Goal: Information Seeking & Learning: Learn about a topic

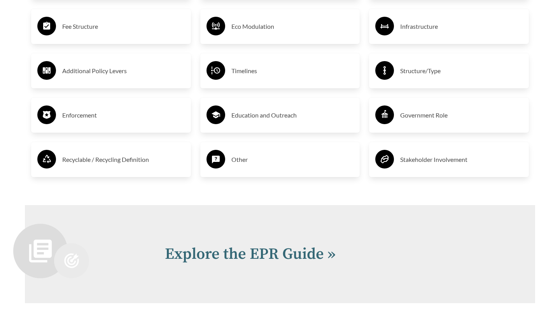
scroll to position [1642, 0]
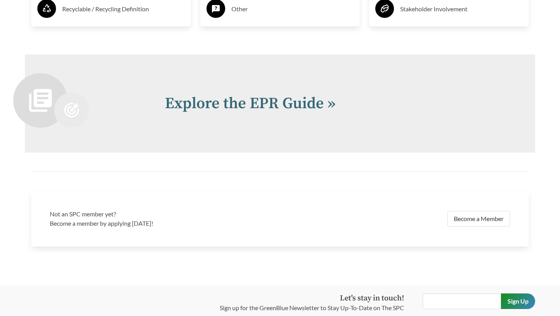
click at [297, 116] on div "Explore the EPR Guide »" at bounding box center [280, 103] width 510 height 98
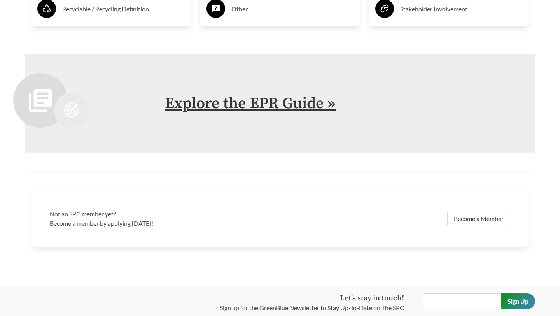
click at [297, 110] on link "Explore the EPR Guide »" at bounding box center [250, 103] width 171 height 19
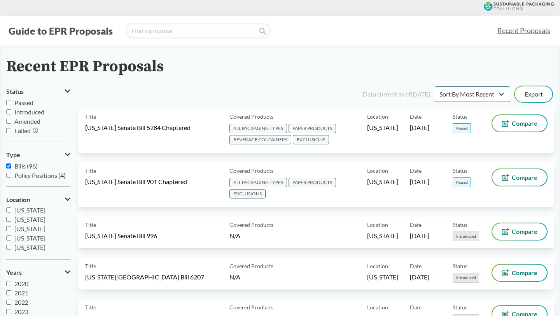
scroll to position [132, 0]
click at [27, 218] on span "[US_STATE]" at bounding box center [29, 218] width 31 height 7
click at [11, 218] on input "[US_STATE]" at bounding box center [8, 218] width 5 height 5
checkbox input "true"
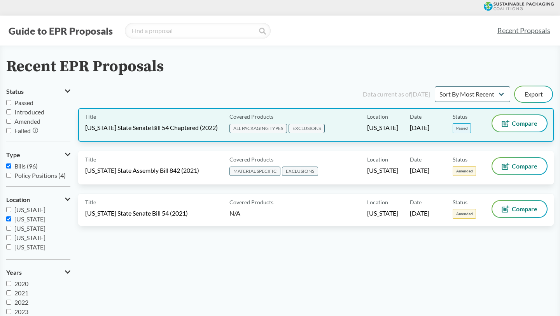
click at [359, 122] on div "Covered Products ALL PACKAGING TYPES EXCLUSIONS" at bounding box center [296, 124] width 141 height 19
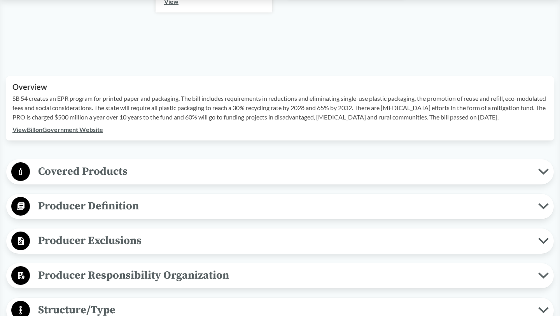
scroll to position [189, 0]
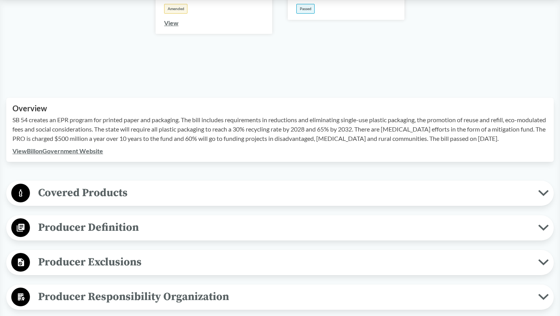
click at [162, 132] on p "SB 54 creates an EPR program for printed paper and packaging. The bill includes…" at bounding box center [279, 129] width 535 height 28
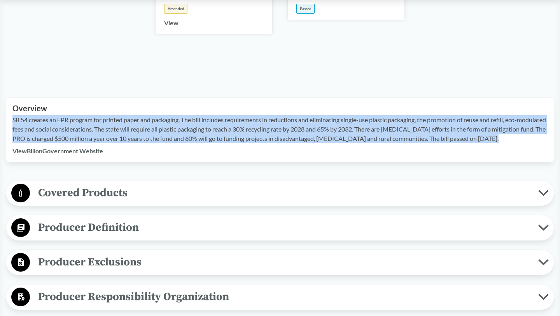
click at [162, 132] on p "SB 54 creates an EPR program for printed paper and packaging. The bill includes…" at bounding box center [279, 129] width 535 height 28
copy p "SB 54 creates an EPR program for printed paper and packaging. The bill includes…"
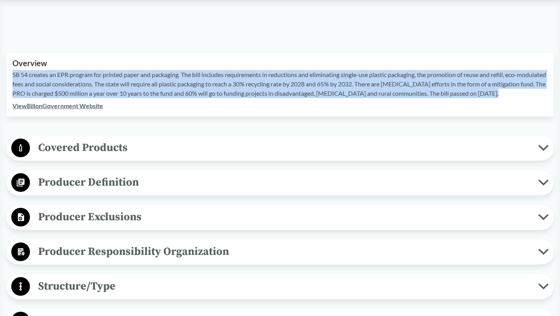
click at [179, 156] on span "Covered Products" at bounding box center [284, 147] width 508 height 17
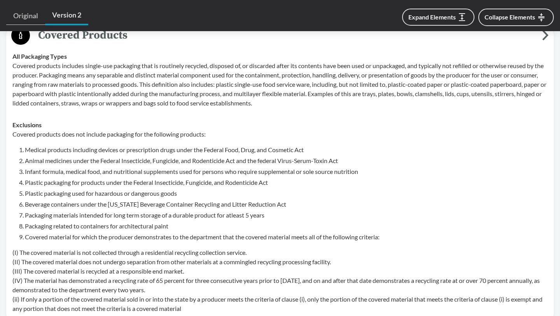
scroll to position [354, 0]
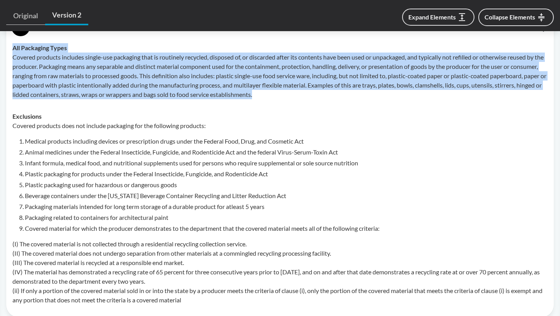
drag, startPoint x: 10, startPoint y: 58, endPoint x: 347, endPoint y: 104, distance: 340.4
click at [347, 104] on td "All Packaging Types Covered products includes single-use packaging that is rout…" at bounding box center [280, 71] width 542 height 68
copy div "All Packaging Types Covered products includes single-use packaging that is rout…"
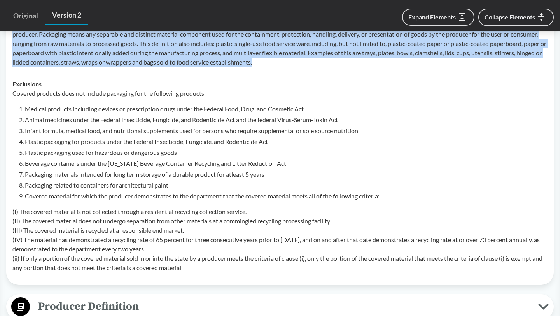
scroll to position [392, 0]
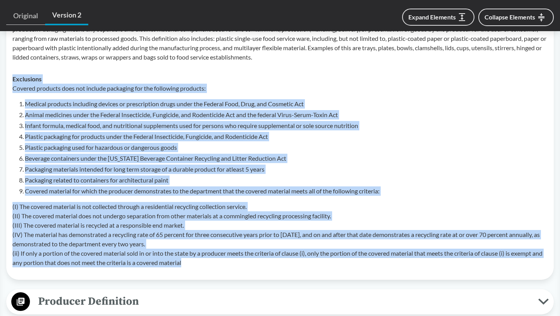
drag, startPoint x: 11, startPoint y: 86, endPoint x: 215, endPoint y: 281, distance: 282.3
click at [215, 273] on td "Exclusions Covered products does not include packaging for the following produc…" at bounding box center [280, 170] width 542 height 205
copy div "Exclusions Covered products does not include packaging for the following produc…"
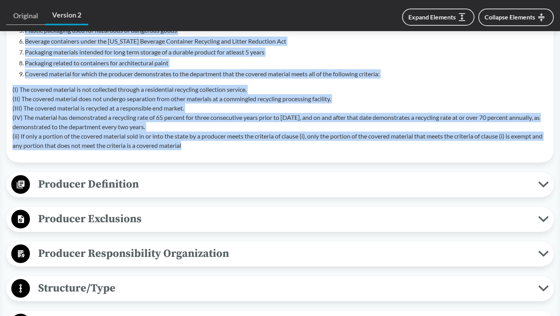
scroll to position [631, 0]
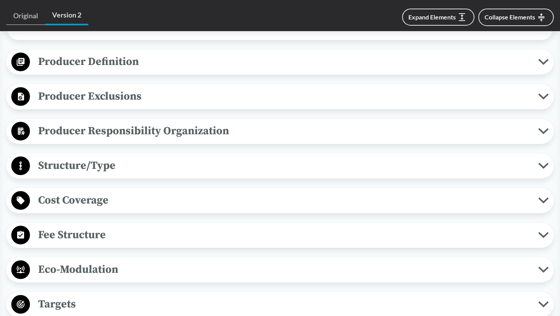
click at [192, 70] on span "Producer Definition" at bounding box center [284, 61] width 508 height 17
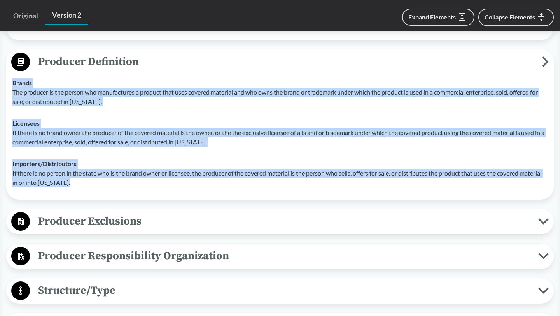
drag, startPoint x: 8, startPoint y: 93, endPoint x: 115, endPoint y: 188, distance: 142.9
click at [115, 188] on div "Producer Definition Brands The producer is the person who manufactures a produc…" at bounding box center [279, 124] width 547 height 150
copy tbody "Brands The producer is the person who manufactures a product that uses covered …"
click at [159, 227] on span "Producer Exclusions" at bounding box center [284, 220] width 508 height 17
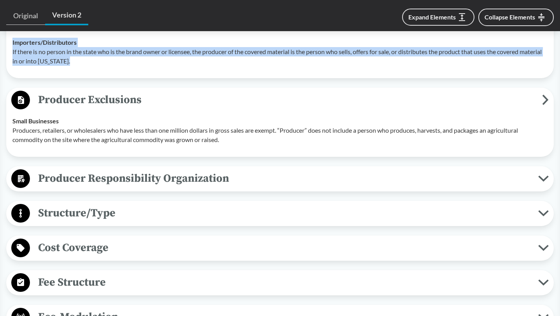
scroll to position [760, 0]
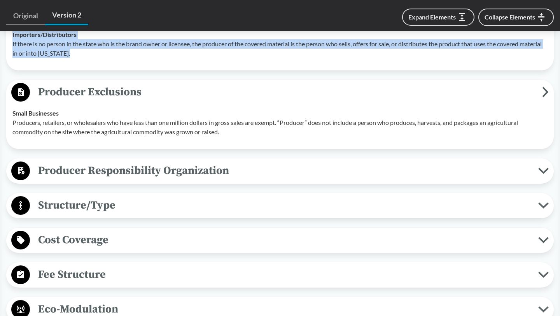
click at [200, 179] on span "Producer Responsibility Organization" at bounding box center [284, 170] width 508 height 17
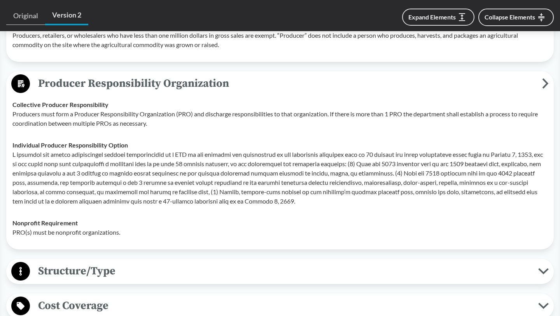
scroll to position [850, 0]
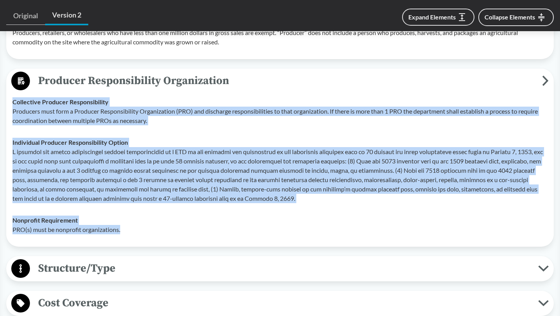
drag, startPoint x: 12, startPoint y: 111, endPoint x: 125, endPoint y: 239, distance: 170.5
click at [125, 239] on tbody "Collective Producer Responsibility Producers must form a Producer Responsibilit…" at bounding box center [280, 165] width 542 height 149
copy tbody "Collective Producer Responsibility Producers must form a Producer Responsibilit…"
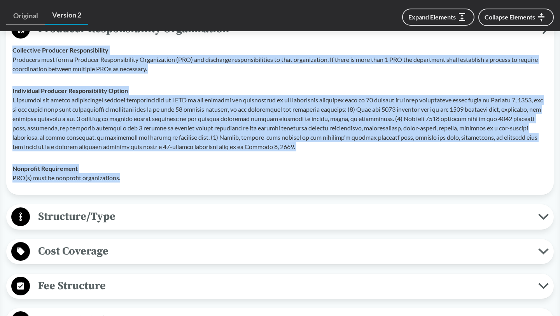
scroll to position [958, 0]
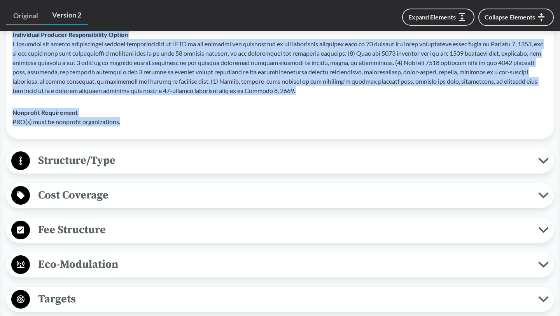
click at [199, 169] on span "Structure/Type" at bounding box center [284, 160] width 508 height 17
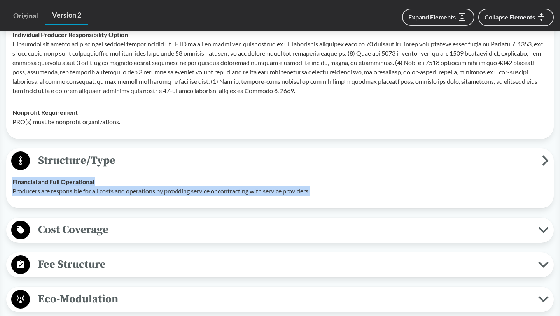
drag, startPoint x: 11, startPoint y: 191, endPoint x: 322, endPoint y: 197, distance: 310.6
click at [322, 197] on td "Financial and Full Operational Producers are responsible for all costs and oper…" at bounding box center [280, 186] width 542 height 31
copy div "Financial and Full Operational Producers are responsible for all costs and oper…"
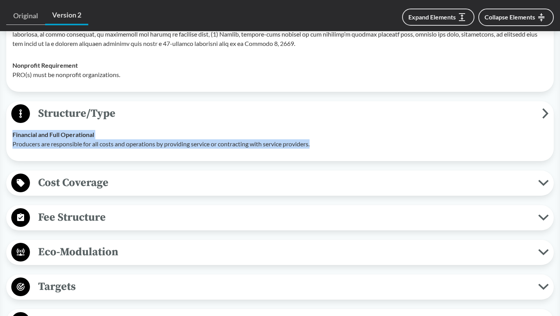
click at [213, 191] on span "Cost Coverage" at bounding box center [284, 182] width 508 height 17
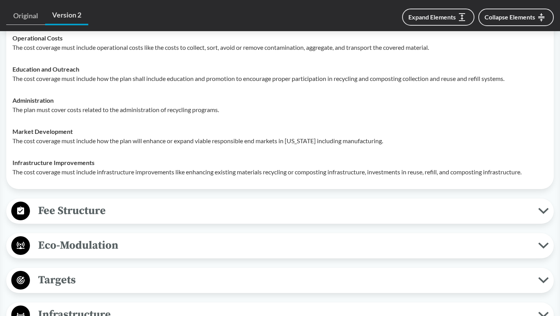
click at [179, 219] on span "Fee Structure" at bounding box center [284, 210] width 508 height 17
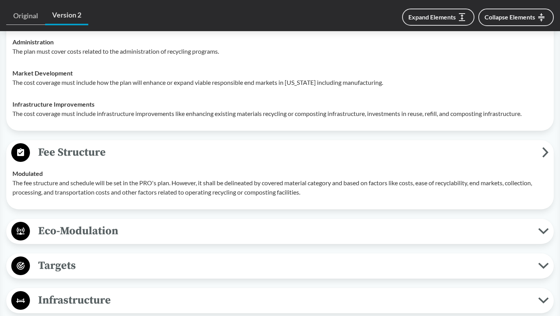
scroll to position [1235, 0]
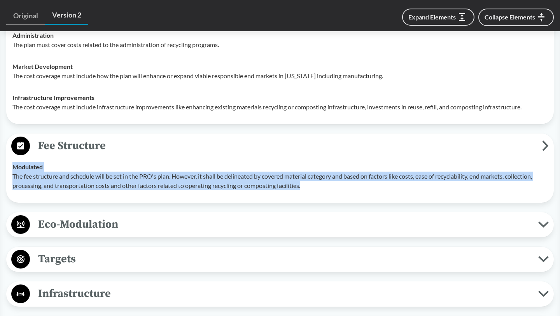
drag, startPoint x: 310, startPoint y: 204, endPoint x: 10, endPoint y: 173, distance: 301.2
click at [10, 175] on td "Modulated The fee structure and schedule will be set in the PRO's plan. However…" at bounding box center [280, 176] width 542 height 40
copy div "Modulated The fee structure and schedule will be set in the PRO's plan. However…"
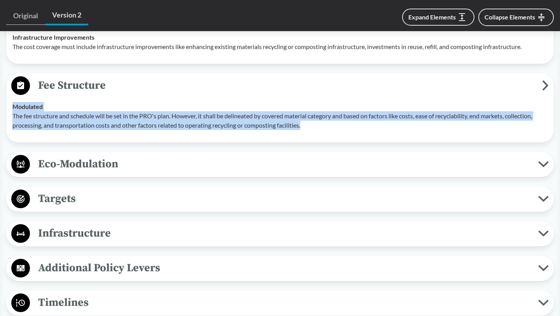
scroll to position [1301, 0]
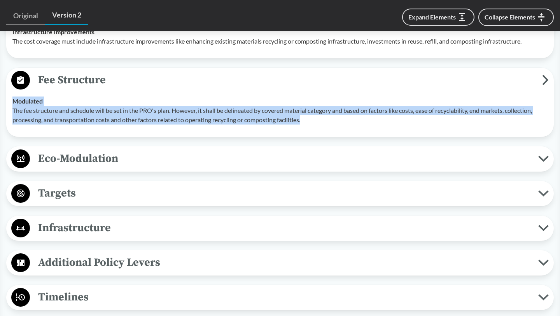
click at [190, 167] on span "Eco-Modulation" at bounding box center [284, 158] width 508 height 17
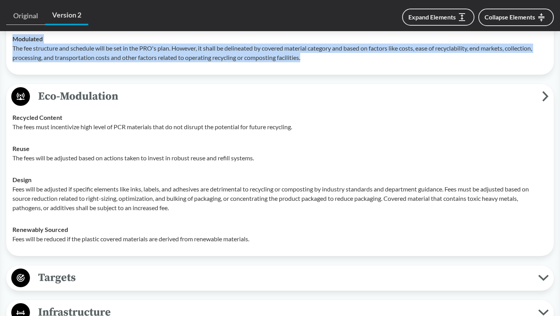
scroll to position [1381, 0]
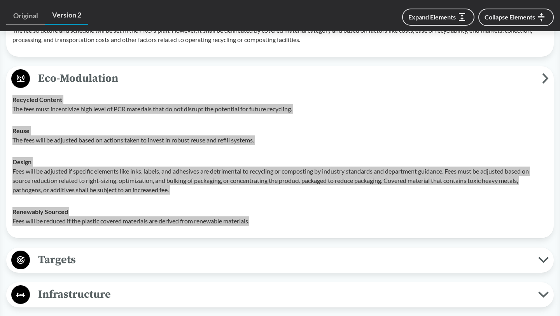
drag, startPoint x: 10, startPoint y: 106, endPoint x: 262, endPoint y: 231, distance: 280.5
click at [262, 231] on tbody "Recycled Content The fees must incentivize high level of PCR materials that do …" at bounding box center [280, 160] width 542 height 143
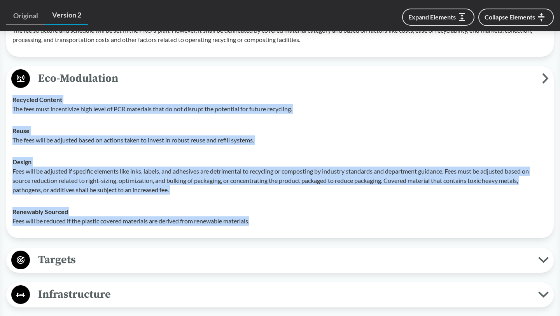
copy tbody "Recycled Content The fees must incentivize high level of PCR materials that do …"
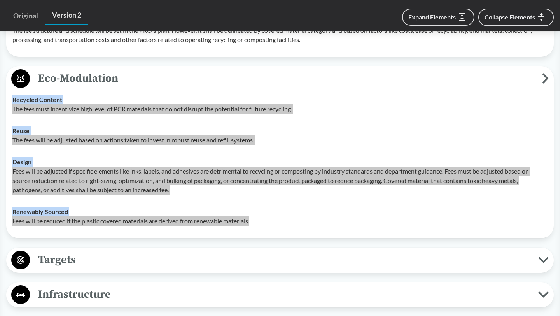
drag, startPoint x: 79, startPoint y: 194, endPoint x: 394, endPoint y: 0, distance: 370.3
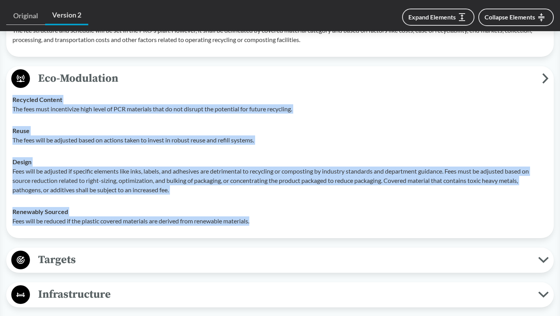
scroll to position [1532, 0]
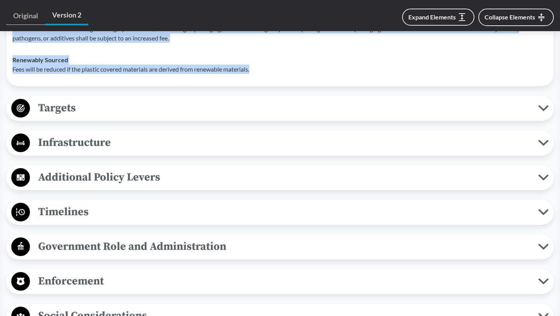
click at [217, 111] on span "Targets" at bounding box center [284, 107] width 508 height 17
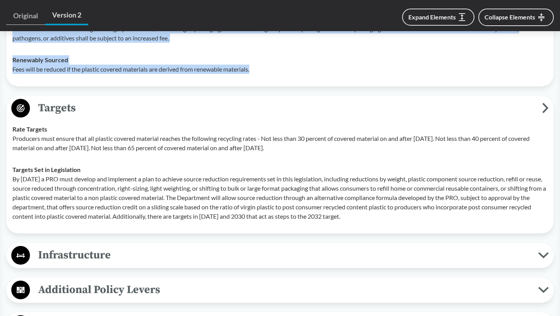
drag, startPoint x: 12, startPoint y: 140, endPoint x: 391, endPoint y: 230, distance: 389.9
click at [391, 227] on tbody "Rate Targets Producers must ensure that all plastic covered material reaches th…" at bounding box center [280, 172] width 542 height 109
copy tbody "Rate Targets Producers must ensure that all plastic covered material reaches th…"
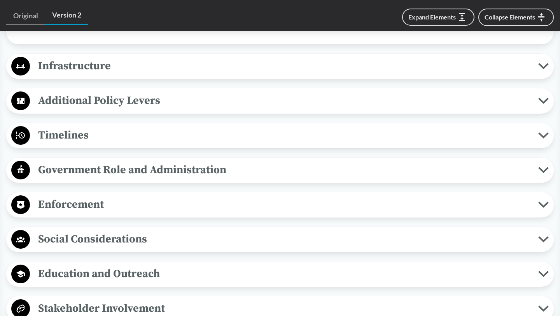
click at [199, 109] on span "Additional Policy Levers" at bounding box center [284, 100] width 508 height 17
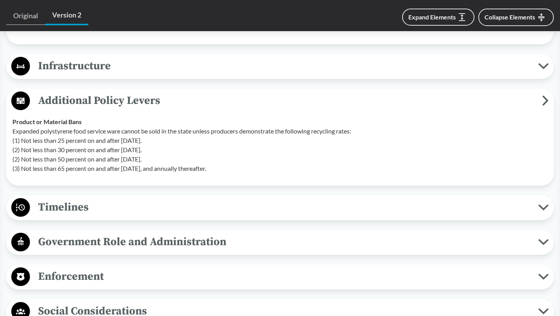
scroll to position [1740, 0]
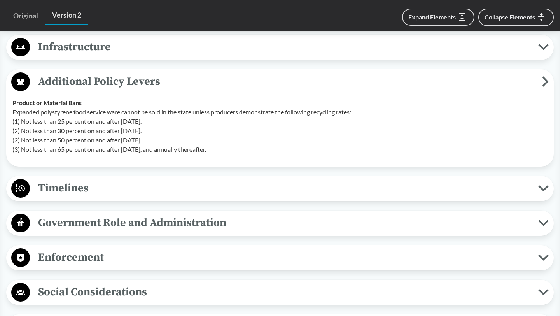
drag, startPoint x: 247, startPoint y: 157, endPoint x: 4, endPoint y: 112, distance: 246.9
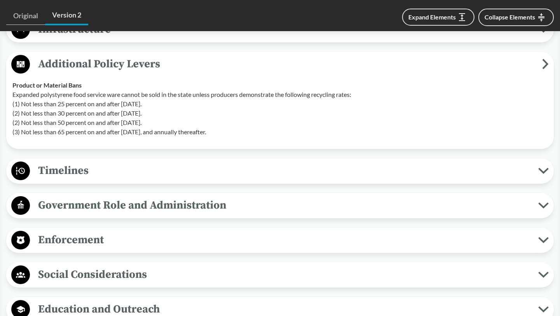
scroll to position [1790, 0]
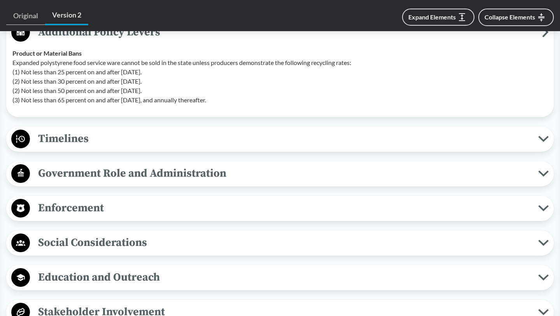
click at [80, 140] on span "Timelines" at bounding box center [284, 138] width 508 height 17
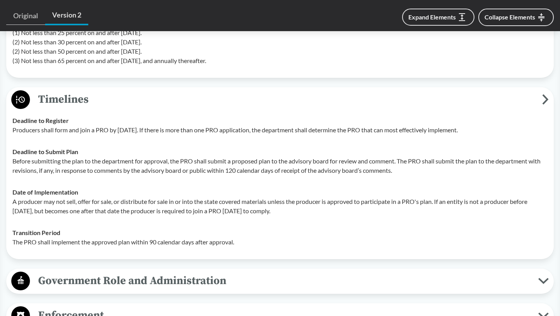
scroll to position [1838, 0]
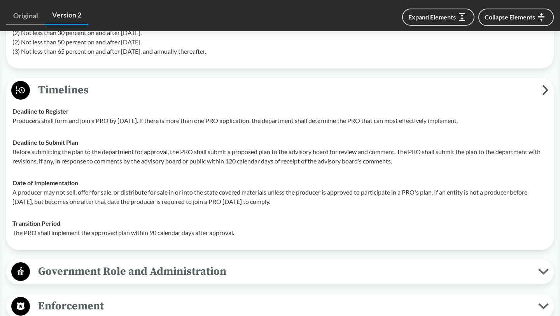
copy tbody "Product or Material Bans Expanded polystyrene food service ware cannot be sold …"
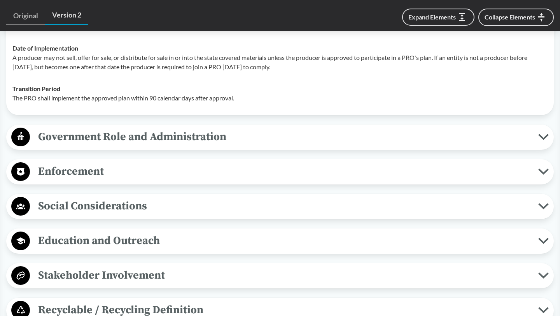
scroll to position [2004, 0]
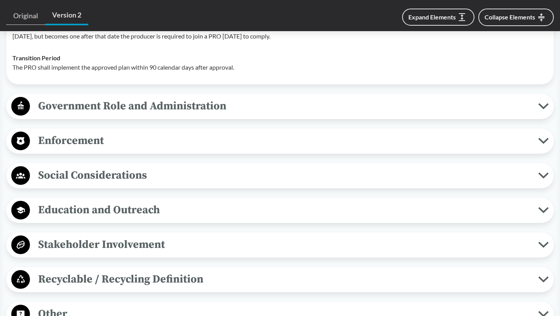
click at [206, 115] on span "Government Role and Administration" at bounding box center [284, 105] width 508 height 17
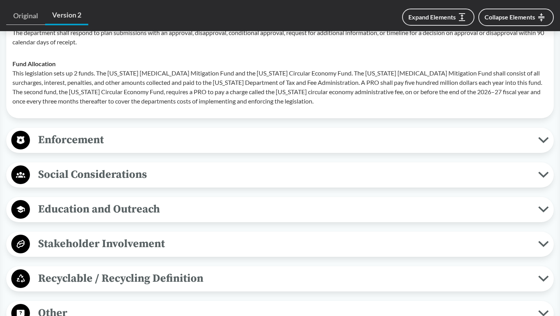
scroll to position [2122, 0]
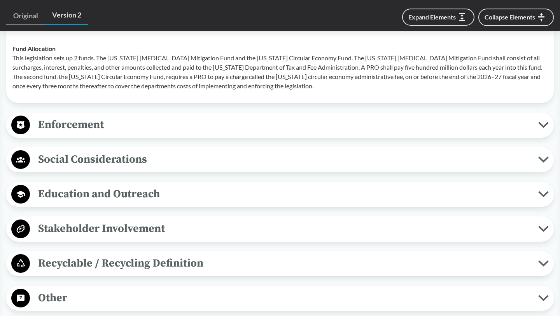
click at [128, 168] on span "Social Considerations" at bounding box center [284, 158] width 508 height 17
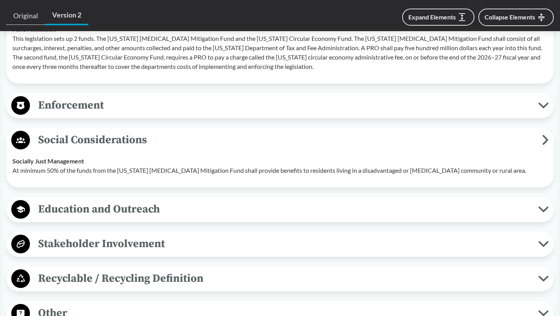
scroll to position [2146, 0]
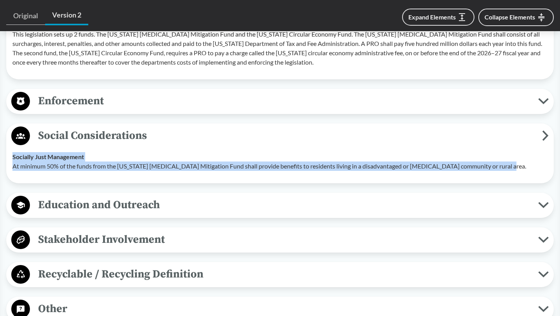
drag, startPoint x: 11, startPoint y: 167, endPoint x: 495, endPoint y: 175, distance: 483.6
click at [495, 175] on td "Socially Just Management At minimum 50% of the funds from the [US_STATE] [MEDIC…" at bounding box center [280, 161] width 542 height 31
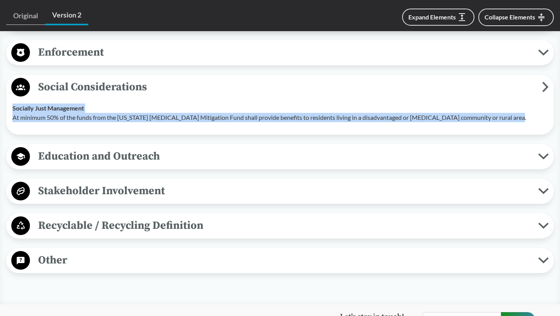
scroll to position [2206, 0]
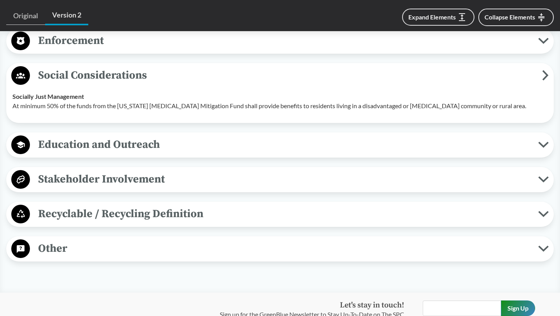
click at [193, 157] on div "Education and Outreach Program Awareness The plan should include efforts to use…" at bounding box center [279, 144] width 547 height 25
click at [193, 152] on span "Education and Outreach" at bounding box center [284, 144] width 508 height 17
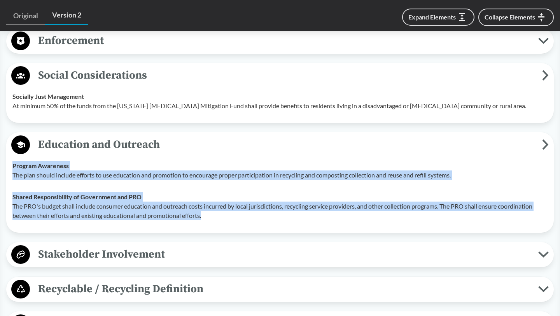
drag, startPoint x: 5, startPoint y: 175, endPoint x: 213, endPoint y: 222, distance: 213.3
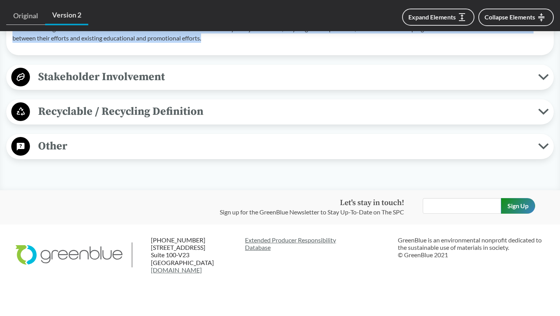
scroll to position [2385, 0]
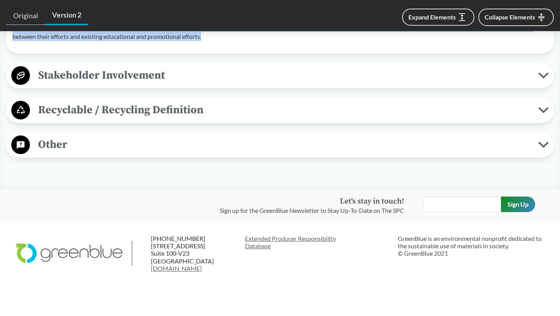
click at [229, 119] on span "Recyclable / Recycling Definition" at bounding box center [284, 109] width 508 height 17
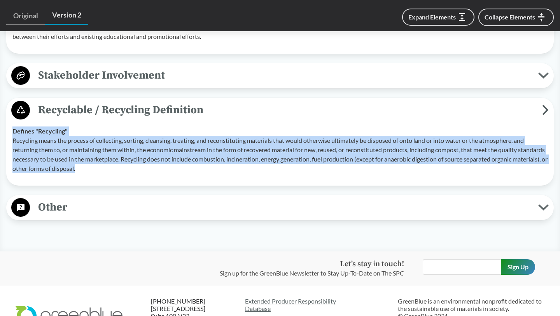
drag, startPoint x: 12, startPoint y: 142, endPoint x: 136, endPoint y: 178, distance: 128.6
click at [137, 173] on div "Defines "Recycling" Recycling means the process of collecting, sorting, cleansi…" at bounding box center [279, 149] width 535 height 47
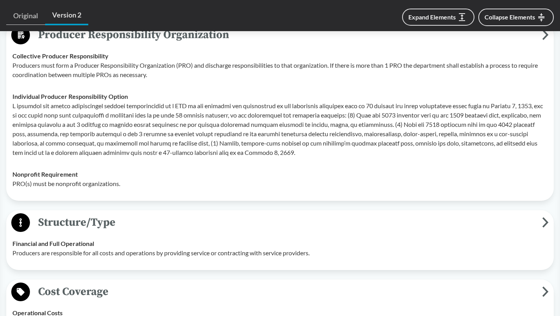
scroll to position [905, 0]
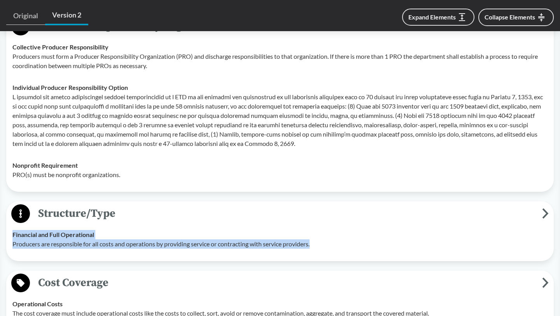
drag, startPoint x: 14, startPoint y: 239, endPoint x: 324, endPoint y: 255, distance: 310.6
click at [324, 248] on div "Financial and Full Operational Producers are responsible for all costs and oper…" at bounding box center [279, 239] width 535 height 19
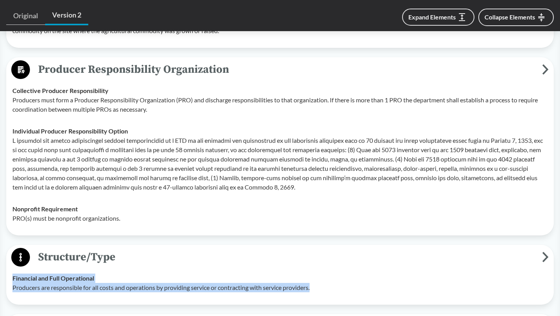
scroll to position [824, 0]
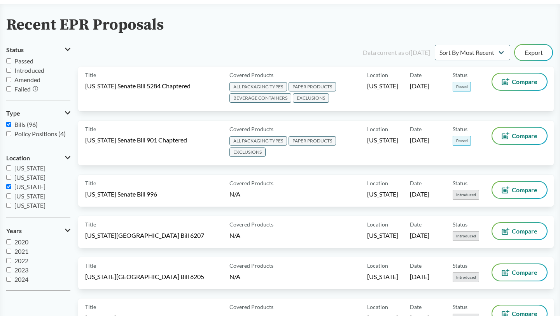
scroll to position [125, 0]
click at [20, 187] on span "[US_STATE]" at bounding box center [29, 183] width 31 height 7
click at [11, 187] on input "[US_STATE]" at bounding box center [8, 184] width 5 height 5
checkbox input "false"
click at [18, 199] on label "[US_STATE]" at bounding box center [38, 202] width 64 height 9
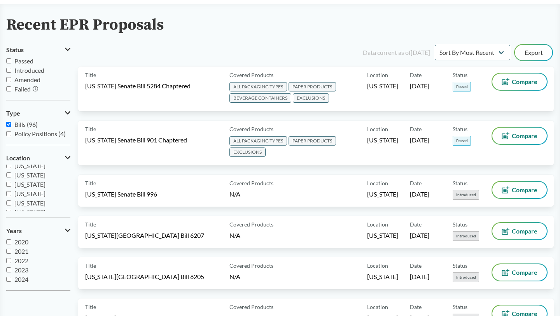
click at [11, 200] on input "[US_STATE]" at bounding box center [8, 202] width 5 height 5
checkbox input "true"
click at [18, 195] on span "[US_STATE]" at bounding box center [29, 193] width 31 height 7
click at [11, 195] on input "[US_STATE]" at bounding box center [8, 193] width 5 height 5
checkbox input "true"
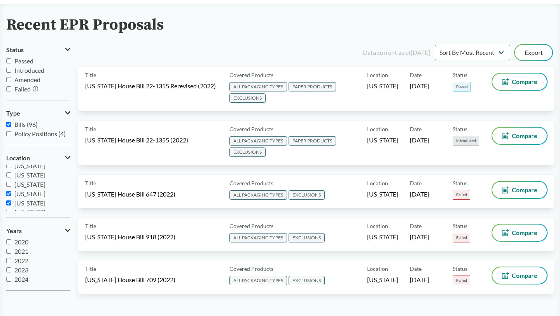
click at [18, 201] on span "[US_STATE]" at bounding box center [29, 202] width 31 height 7
click at [11, 201] on input "[US_STATE]" at bounding box center [8, 202] width 5 height 5
checkbox input "false"
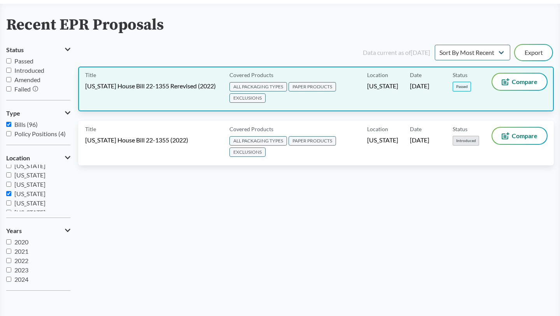
click at [330, 83] on span "PAPER PRODUCTS" at bounding box center [311, 86] width 47 height 9
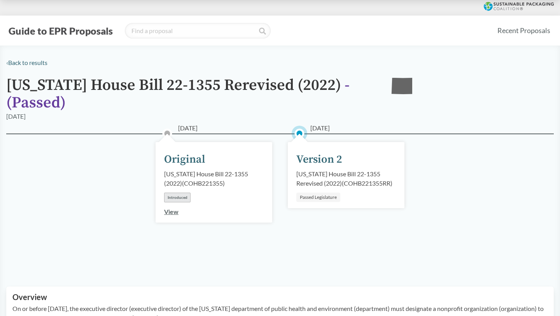
scroll to position [236, 0]
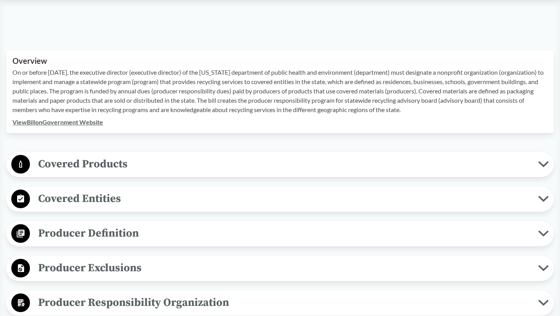
click at [217, 77] on p "On or before [DATE], the executive director (executive director) of the [US_STA…" at bounding box center [279, 91] width 535 height 47
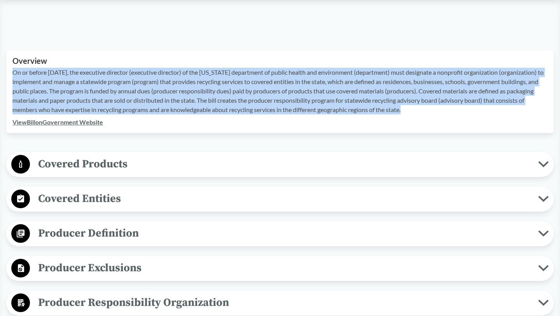
click at [217, 77] on p "On or before [DATE], the executive director (executive director) of the [US_STA…" at bounding box center [279, 91] width 535 height 47
click at [189, 166] on span "Covered Products" at bounding box center [284, 163] width 508 height 17
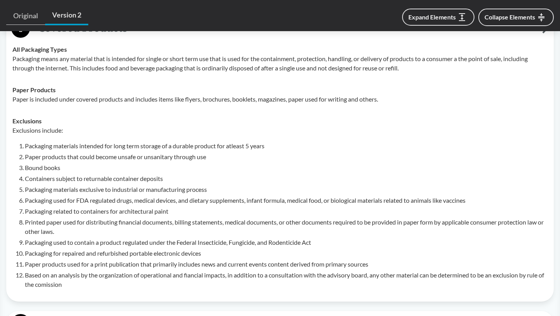
scroll to position [360, 0]
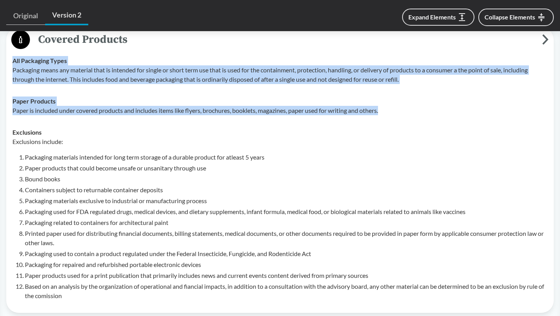
drag, startPoint x: 9, startPoint y: 63, endPoint x: 391, endPoint y: 115, distance: 384.8
click at [391, 115] on tbody "All Packaging Types Packaging means any material that is intended for single or…" at bounding box center [280, 178] width 542 height 257
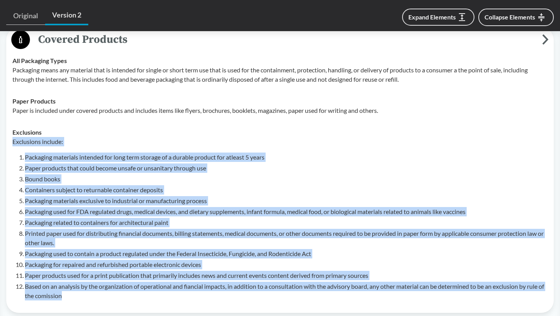
drag, startPoint x: 12, startPoint y: 141, endPoint x: 73, endPoint y: 293, distance: 163.4
click at [74, 293] on div "Exclusions include: Packaging materials intended for long term storage of a dur…" at bounding box center [279, 218] width 535 height 163
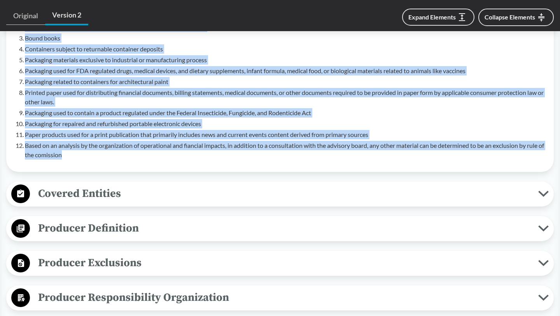
scroll to position [581, 0]
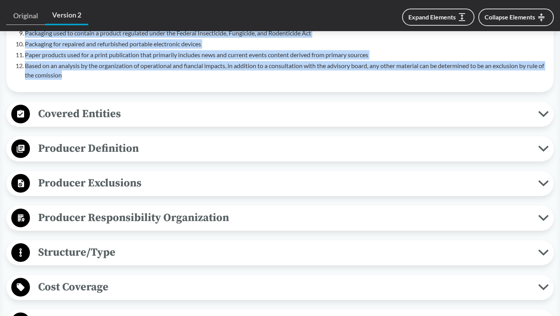
click at [208, 104] on button "Covered Entities" at bounding box center [280, 114] width 542 height 20
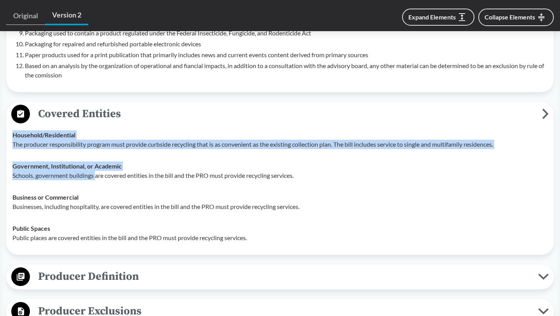
drag, startPoint x: 9, startPoint y: 134, endPoint x: 95, endPoint y: 171, distance: 93.3
click at [95, 171] on tbody "Household/​Residential The producer responsibility program must provide curbsid…" at bounding box center [280, 186] width 542 height 124
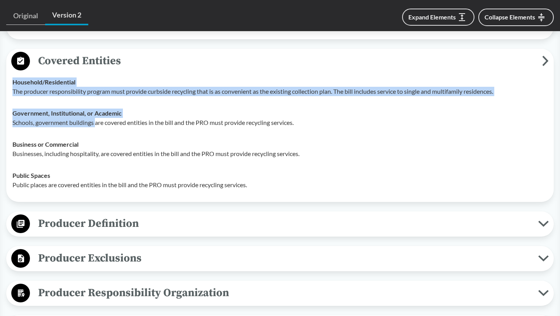
scroll to position [634, 0]
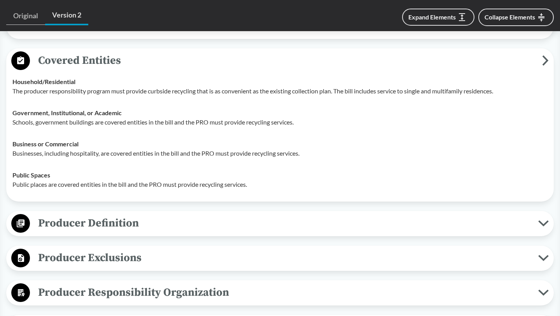
click at [92, 212] on div "Producer Definition Brands If the paper or product is sold or distributed in [U…" at bounding box center [279, 223] width 547 height 25
click at [82, 217] on span "Producer Definition" at bounding box center [284, 222] width 508 height 17
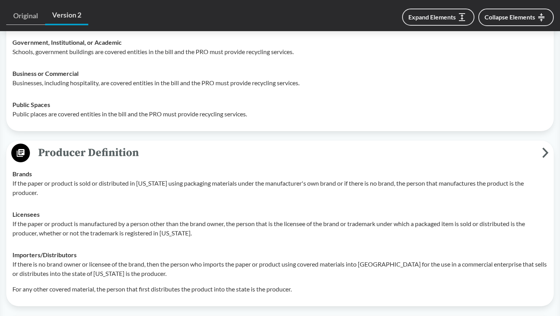
scroll to position [717, 0]
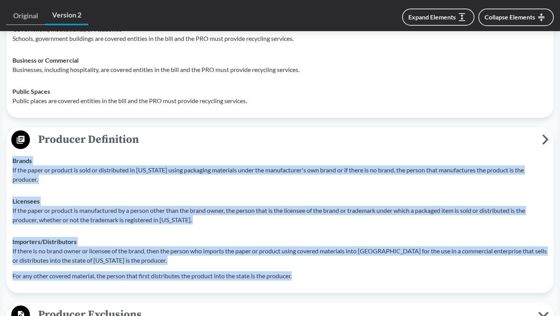
drag, startPoint x: 13, startPoint y: 156, endPoint x: 302, endPoint y: 278, distance: 313.5
click at [302, 278] on tbody "Brands If the paper or product is sold or distributed in [US_STATE] using packa…" at bounding box center [280, 218] width 542 height 137
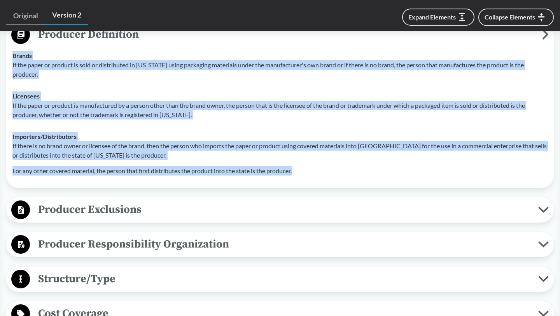
scroll to position [864, 0]
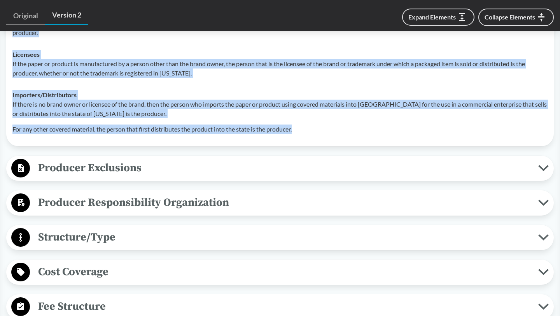
click at [208, 168] on span "Producer Exclusions" at bounding box center [284, 167] width 508 height 17
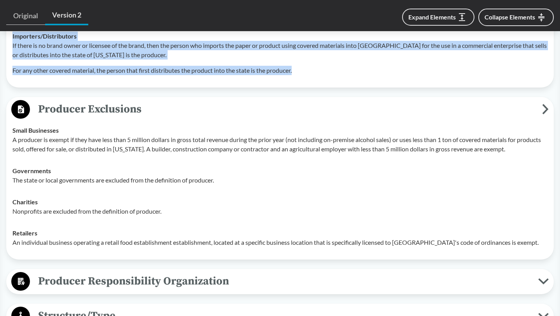
scroll to position [947, 0]
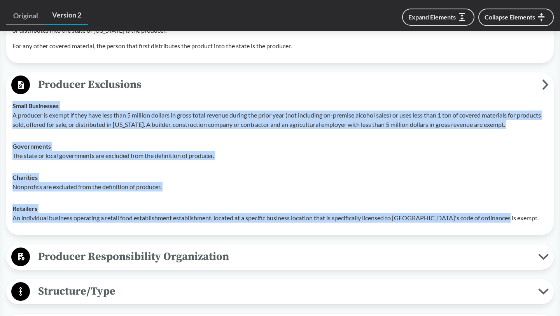
drag, startPoint x: 10, startPoint y: 108, endPoint x: 510, endPoint y: 222, distance: 512.9
click at [510, 222] on tbody "Small Businesses A producer is exempt if they have less than 5 million dollars …" at bounding box center [280, 162] width 542 height 134
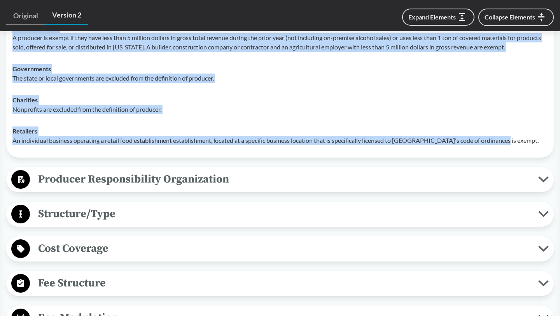
scroll to position [1054, 0]
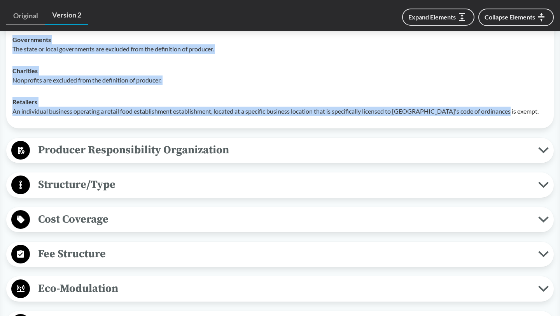
click at [109, 155] on span "Producer Responsibility Organization" at bounding box center [284, 149] width 508 height 17
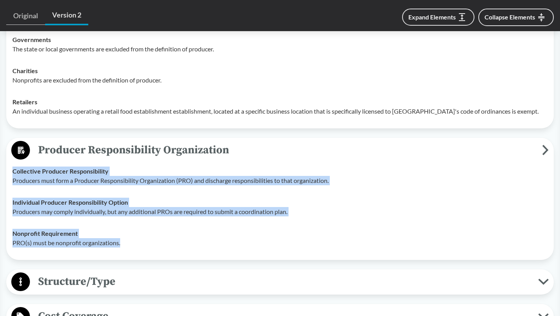
drag, startPoint x: 9, startPoint y: 181, endPoint x: 131, endPoint y: 250, distance: 140.3
click at [130, 251] on div "Producer Responsibility Organization Collective Producer Responsibility Produce…" at bounding box center [279, 199] width 547 height 122
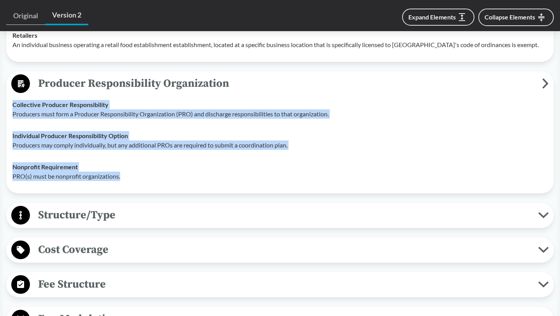
scroll to position [1175, 0]
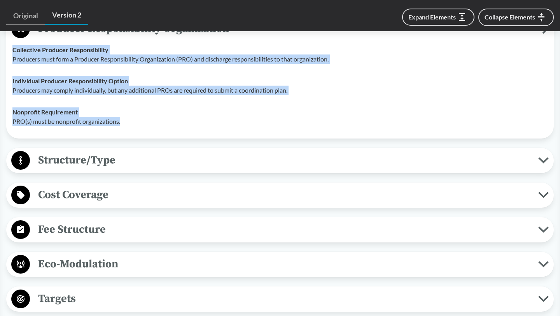
click at [216, 164] on span "Structure/Type" at bounding box center [284, 159] width 508 height 17
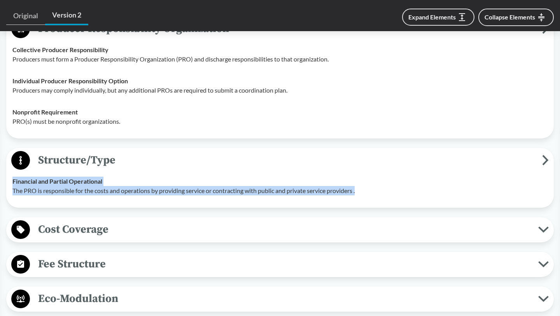
drag, startPoint x: 11, startPoint y: 180, endPoint x: 377, endPoint y: 190, distance: 365.5
click at [377, 192] on td "Financial and Partial Operational The PRO is responsible for the costs and oper…" at bounding box center [280, 185] width 542 height 31
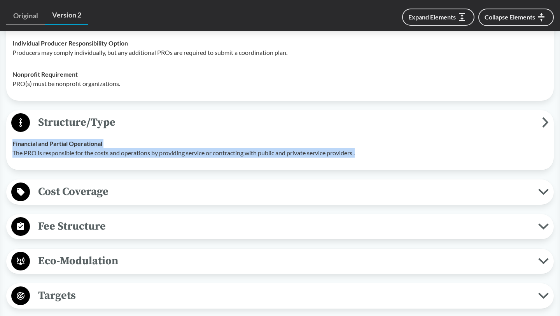
scroll to position [1222, 0]
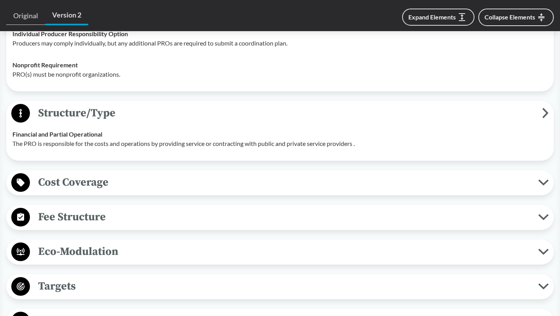
click at [158, 194] on div "Cost Coverage Operational Costs The plan must cover all recycling services, inc…" at bounding box center [279, 182] width 547 height 25
click at [154, 176] on span "Cost Coverage" at bounding box center [284, 181] width 508 height 17
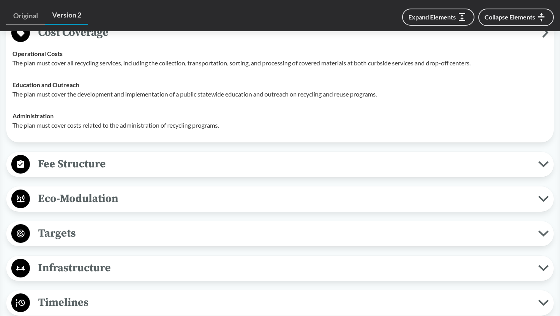
scroll to position [1376, 0]
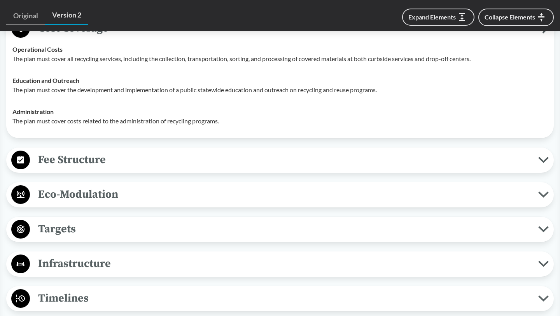
click at [110, 154] on span "Fee Structure" at bounding box center [284, 159] width 508 height 17
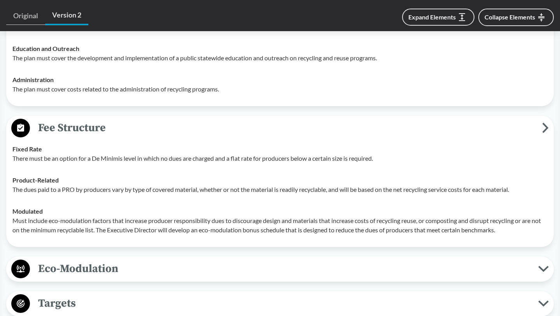
scroll to position [1433, 0]
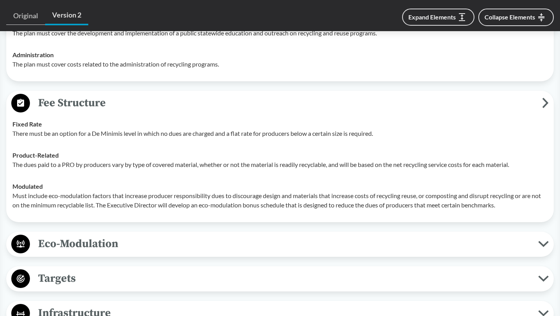
click at [12, 122] on td "Fixed Rate There must be an option for a De Minimis level in which no dues are …" at bounding box center [280, 128] width 542 height 31
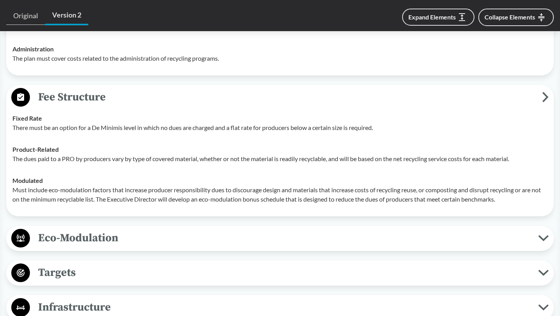
scroll to position [1439, 0]
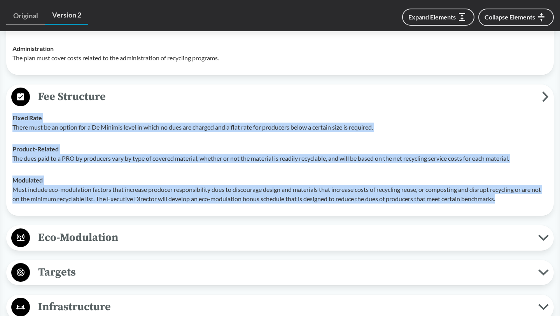
drag, startPoint x: 14, startPoint y: 115, endPoint x: 523, endPoint y: 196, distance: 515.3
click at [523, 196] on tbody "Fixed Rate There must be an option for a De Minimis level in which no dues are …" at bounding box center [280, 158] width 542 height 103
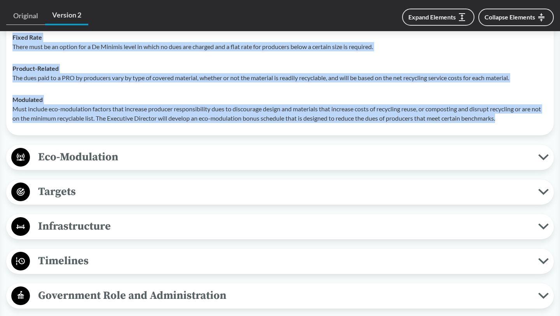
click at [262, 157] on span "Eco-Modulation" at bounding box center [284, 156] width 508 height 17
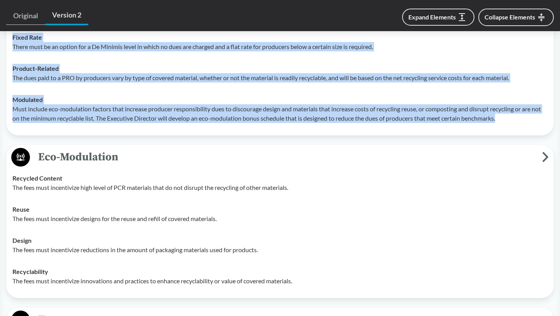
scroll to position [1560, 0]
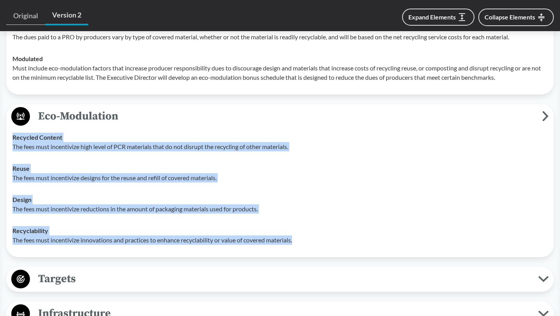
drag, startPoint x: 11, startPoint y: 139, endPoint x: 305, endPoint y: 246, distance: 312.8
click at [305, 246] on tbody "Recycled Content The fees must incentivize high level of PCR materials that do …" at bounding box center [280, 188] width 542 height 124
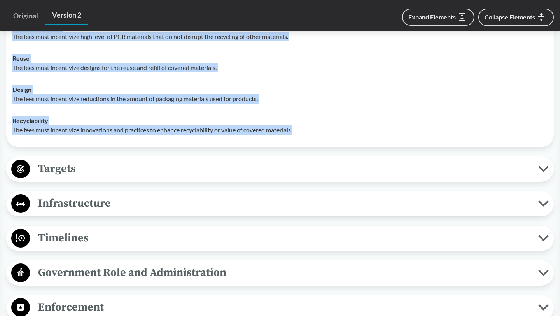
scroll to position [1674, 0]
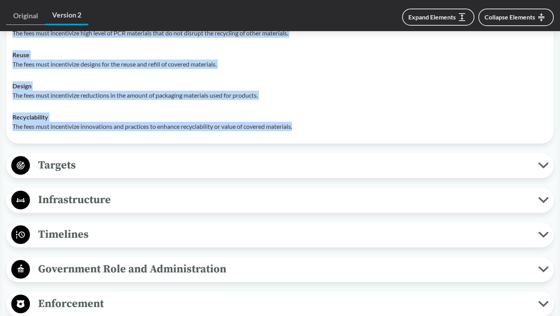
click at [240, 163] on span "Targets" at bounding box center [284, 164] width 508 height 17
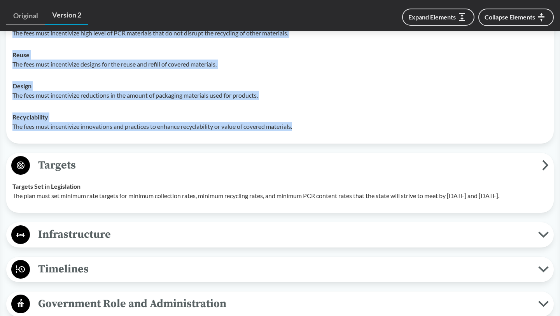
drag, startPoint x: 9, startPoint y: 186, endPoint x: 33, endPoint y: 201, distance: 28.3
click at [36, 202] on td "Targets Set in Legislation The plan must set minimum rate targets for minimum c…" at bounding box center [280, 190] width 542 height 31
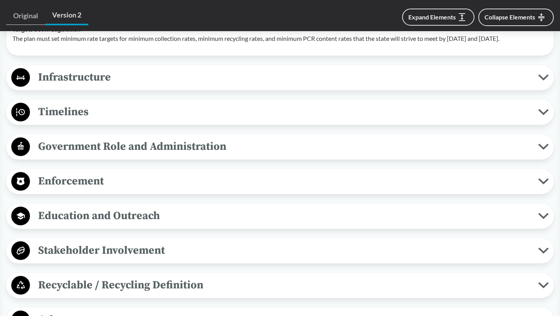
scroll to position [1832, 0]
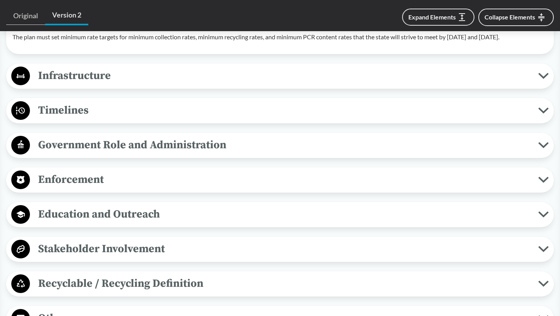
click at [249, 109] on button "Timelines" at bounding box center [280, 111] width 542 height 20
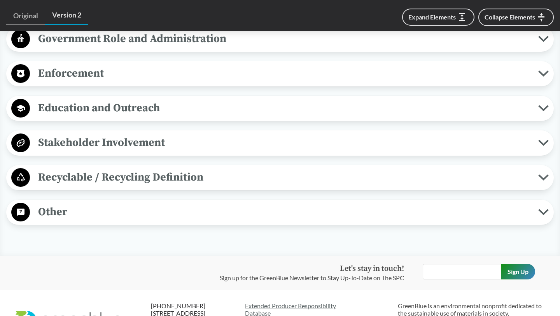
scroll to position [2055, 0]
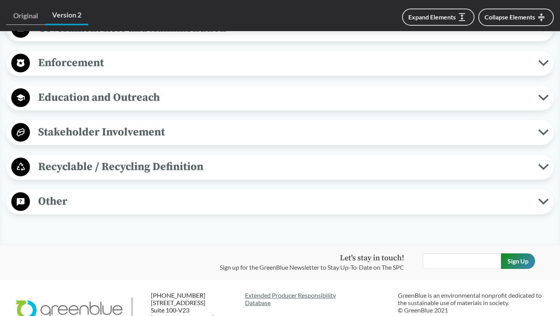
click at [239, 106] on span "Education and Outreach" at bounding box center [284, 97] width 508 height 17
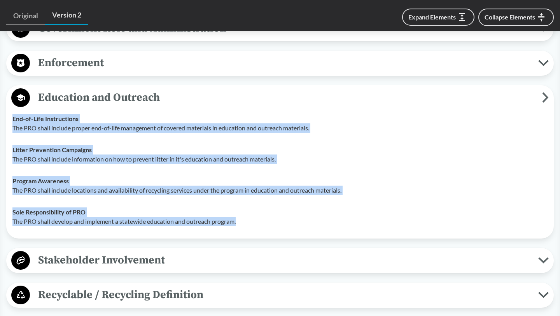
drag, startPoint x: 7, startPoint y: 129, endPoint x: 258, endPoint y: 237, distance: 273.6
click at [258, 237] on div "Education and Outreach End-of-Life Instructions The PRO shall include proper en…" at bounding box center [279, 161] width 547 height 153
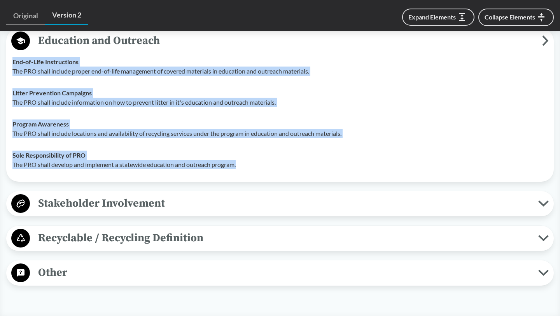
scroll to position [2143, 0]
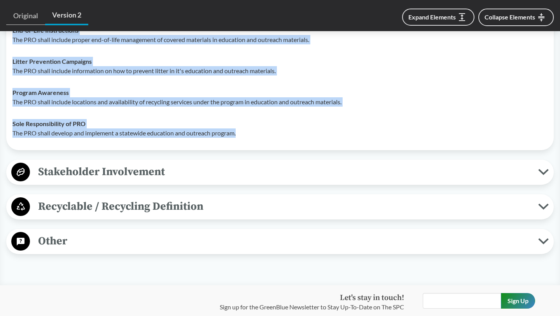
click at [108, 215] on span "Recyclable / Recycling Definition" at bounding box center [284, 205] width 508 height 17
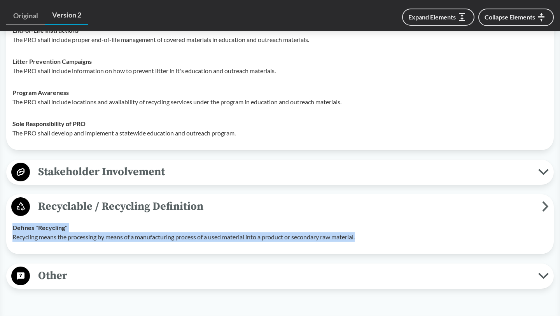
drag, startPoint x: 3, startPoint y: 238, endPoint x: 376, endPoint y: 235, distance: 372.4
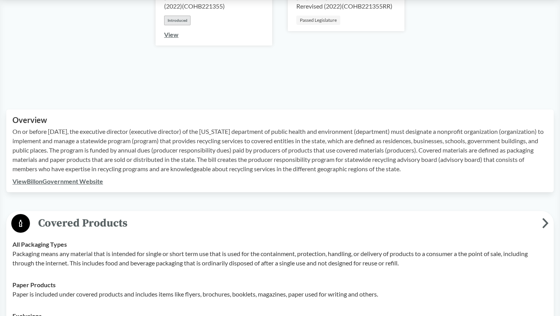
scroll to position [0, 0]
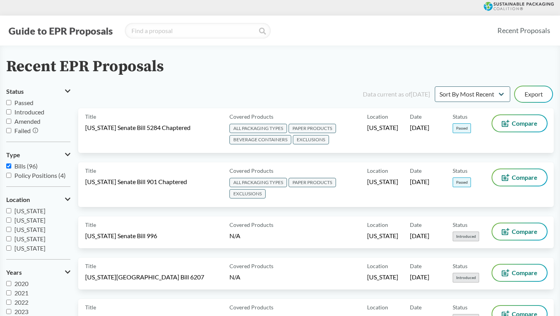
click at [35, 223] on span "[US_STATE]" at bounding box center [29, 219] width 31 height 7
click at [11, 222] on input "[US_STATE]" at bounding box center [8, 219] width 5 height 5
checkbox input "true"
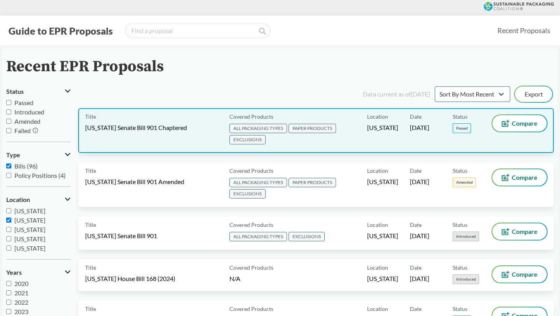
click at [170, 113] on div "Title [US_STATE] Senate Bill 901 Chaptered Covered Products ALL PACKAGING TYPES…" at bounding box center [315, 130] width 475 height 45
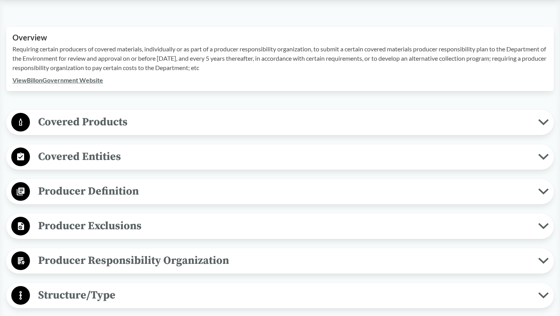
scroll to position [256, 0]
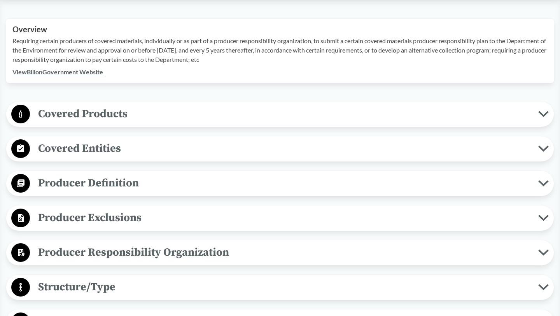
click at [162, 36] on p "Requiring certain producers of covered materials, individually or as part of a …" at bounding box center [279, 50] width 535 height 28
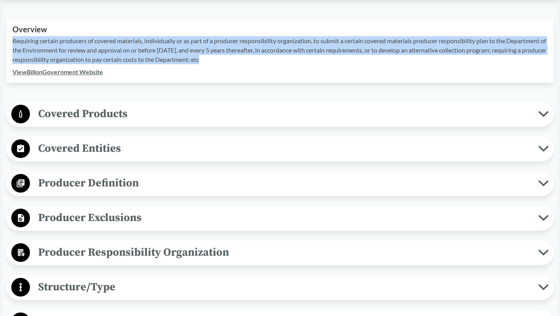
click at [162, 36] on p "Requiring certain producers of covered materials, individually or as part of a …" at bounding box center [279, 50] width 535 height 28
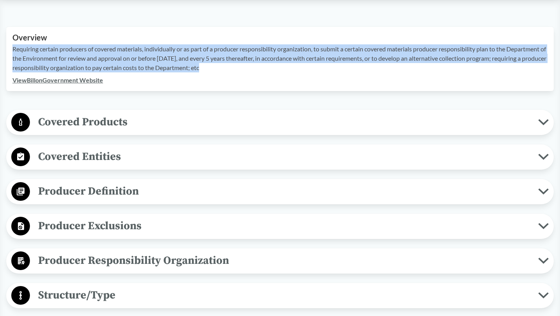
scroll to position [218, 0]
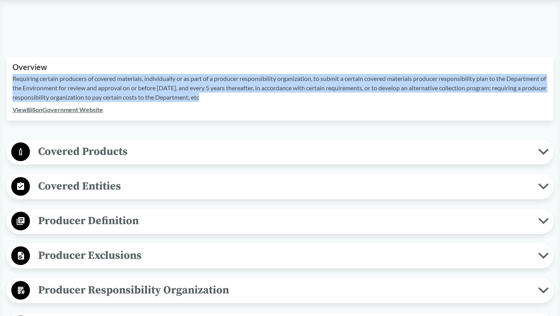
click at [267, 151] on span "Covered Products" at bounding box center [284, 151] width 508 height 17
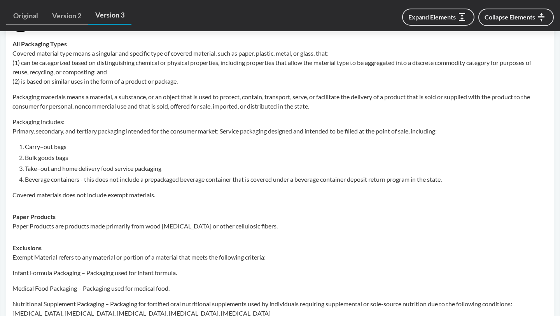
scroll to position [338, 0]
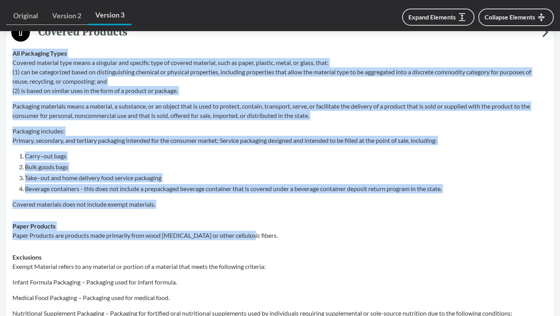
drag, startPoint x: 13, startPoint y: 54, endPoint x: 260, endPoint y: 237, distance: 307.6
click at [260, 237] on tbody "All Packaging Types Covered material type means a singular and specific type of…" at bounding box center [280, 316] width 542 height 549
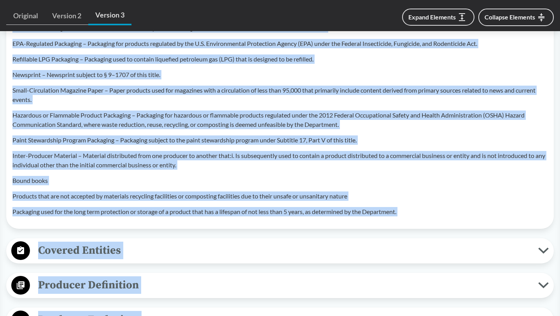
scroll to position [710, 0]
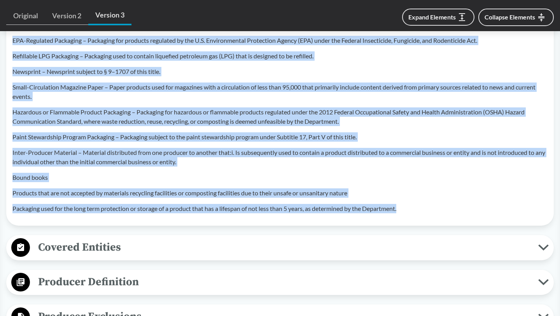
drag, startPoint x: 13, startPoint y: 41, endPoint x: 407, endPoint y: 211, distance: 428.6
click at [407, 211] on div "Exclusions Exempt Material refers to any material or portion of a material that…" at bounding box center [279, 46] width 535 height 333
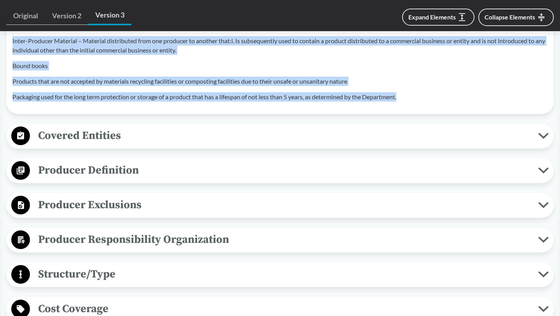
scroll to position [833, 0]
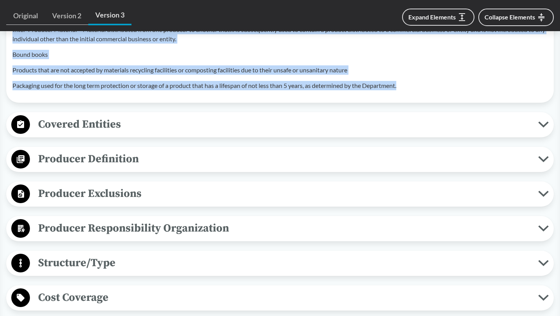
click at [190, 162] on span "Producer Definition" at bounding box center [284, 158] width 508 height 17
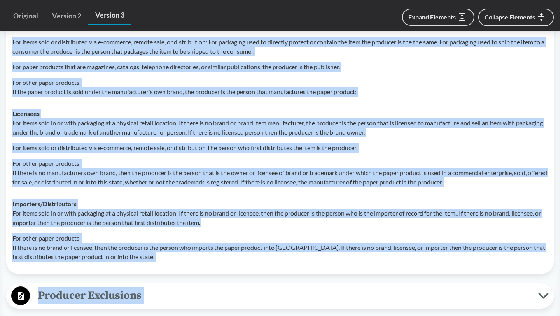
scroll to position [1007, 0]
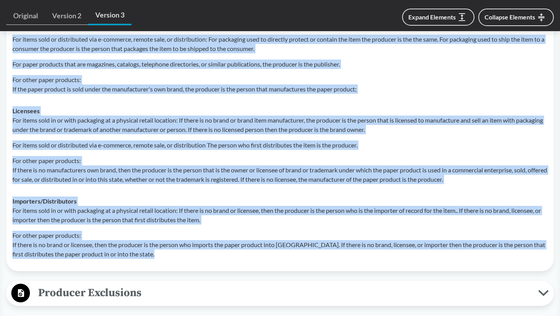
drag, startPoint x: 11, startPoint y: 92, endPoint x: 200, endPoint y: 259, distance: 252.2
click at [200, 259] on tbody "Brands For items sold in or with packaging at a physical retail location: If th…" at bounding box center [280, 129] width 542 height 271
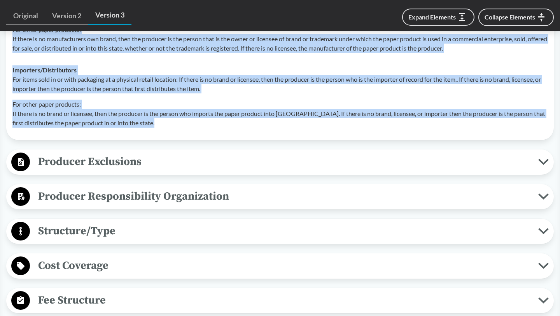
scroll to position [1169, 0]
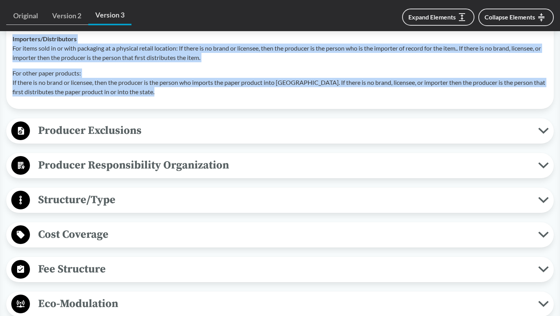
click at [151, 135] on span "Producer Exclusions" at bounding box center [284, 130] width 508 height 17
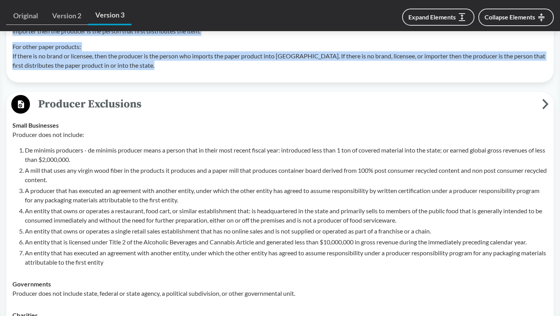
scroll to position [1232, 0]
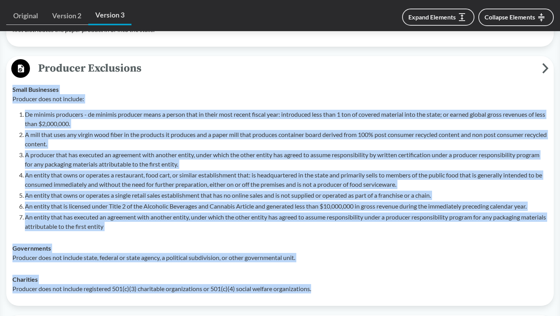
drag, startPoint x: 11, startPoint y: 89, endPoint x: 342, endPoint y: 291, distance: 387.6
click at [342, 291] on tbody "Small Businesses Producer does not include: De minimis producers - de minimis p…" at bounding box center [280, 189] width 542 height 221
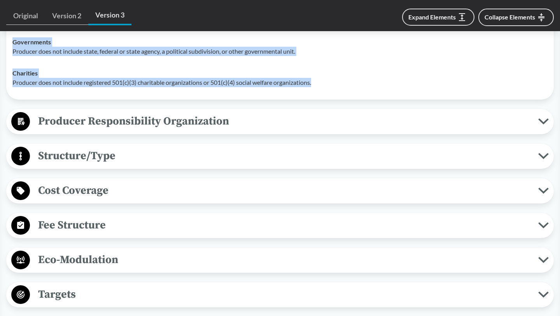
scroll to position [1470, 0]
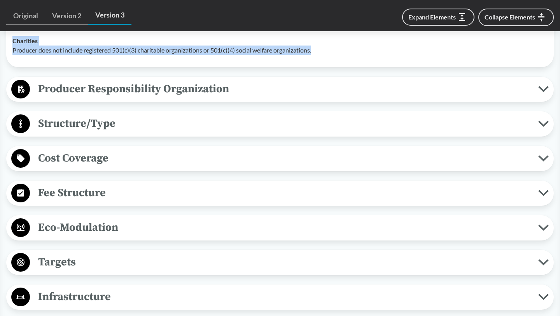
click at [230, 87] on span "Producer Responsibility Organization" at bounding box center [284, 88] width 508 height 17
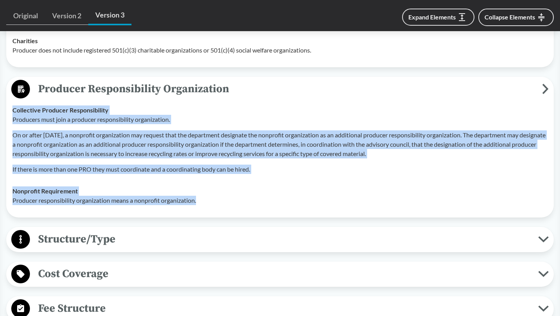
drag, startPoint x: 10, startPoint y: 110, endPoint x: 219, endPoint y: 203, distance: 228.6
click at [219, 203] on tbody "Collective Producer Responsibility Producers must join a producer responsibilit…" at bounding box center [280, 155] width 542 height 112
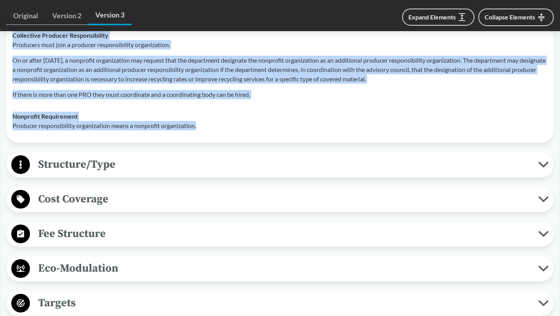
scroll to position [1559, 0]
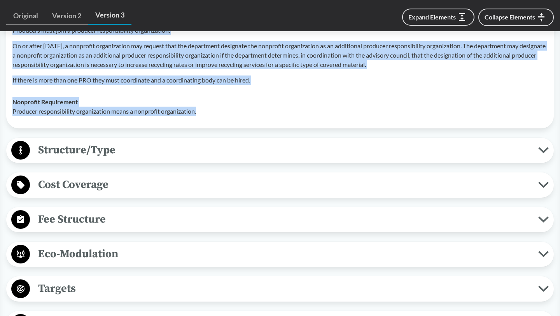
click at [243, 154] on span "Structure/Type" at bounding box center [284, 149] width 508 height 17
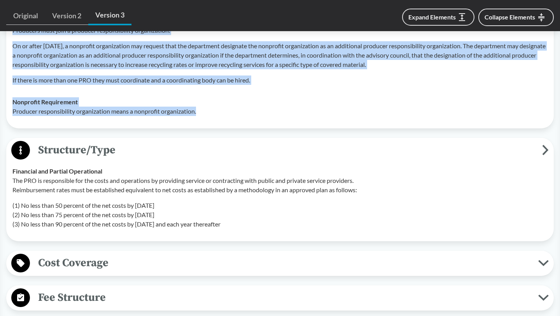
drag, startPoint x: 9, startPoint y: 171, endPoint x: 248, endPoint y: 221, distance: 244.1
click at [248, 221] on td "Financial and Partial Operational The PRO is responsible for the costs and oper…" at bounding box center [280, 197] width 542 height 75
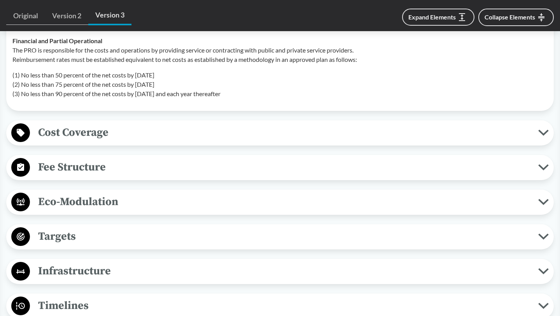
scroll to position [1702, 0]
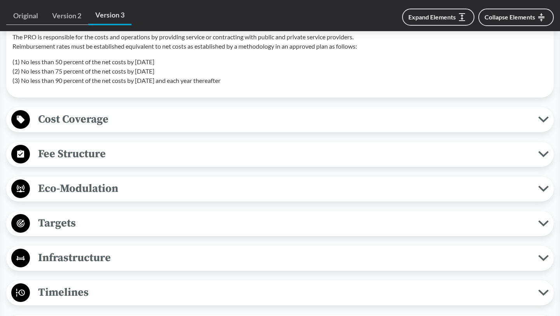
click at [112, 160] on span "Fee Structure" at bounding box center [284, 153] width 508 height 17
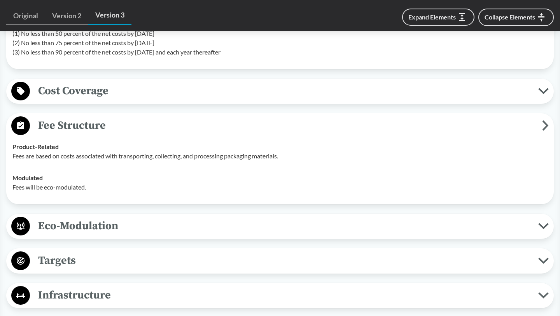
scroll to position [1738, 0]
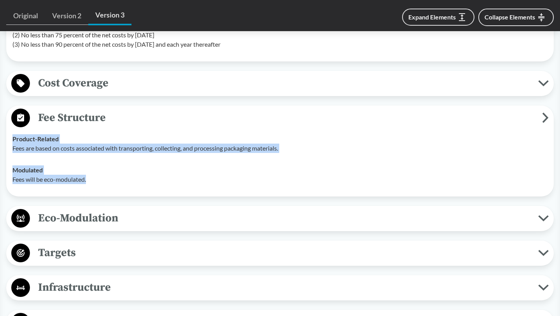
drag, startPoint x: 12, startPoint y: 139, endPoint x: 98, endPoint y: 186, distance: 97.4
click at [100, 188] on tbody "Product-Related Fees are based on costs associated with transporting, collectin…" at bounding box center [280, 159] width 542 height 62
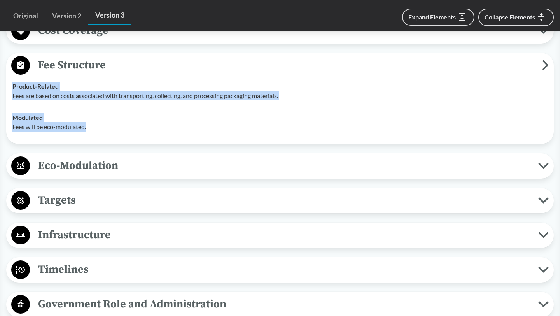
scroll to position [1800, 0]
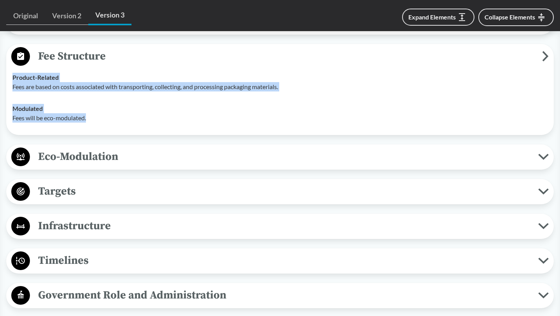
click at [226, 158] on span "Eco-Modulation" at bounding box center [284, 156] width 508 height 17
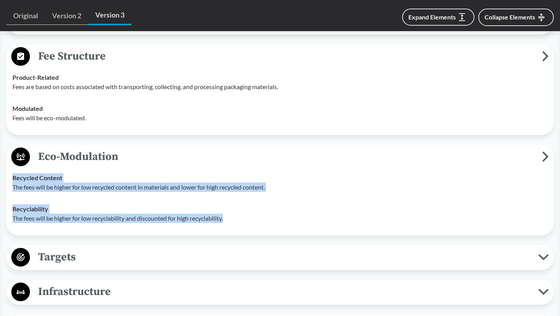
drag, startPoint x: 8, startPoint y: 176, endPoint x: 233, endPoint y: 221, distance: 229.8
click at [233, 221] on div "Eco-Modulation Recycled Content The fees will be higher for low recycled conten…" at bounding box center [279, 189] width 547 height 91
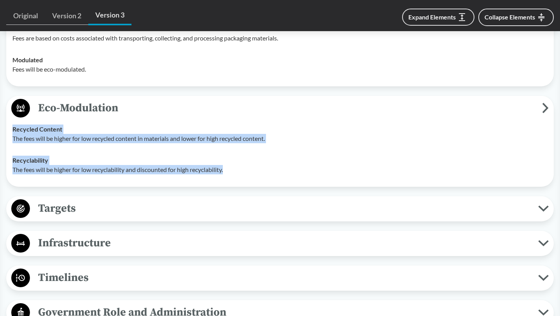
scroll to position [1946, 0]
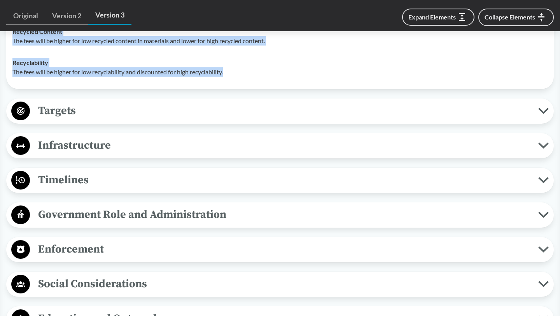
click at [143, 110] on span "Targets" at bounding box center [284, 110] width 508 height 17
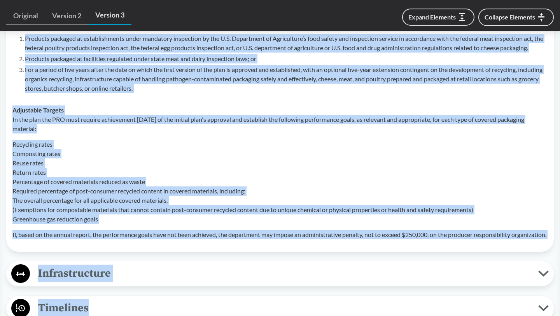
scroll to position [2125, 0]
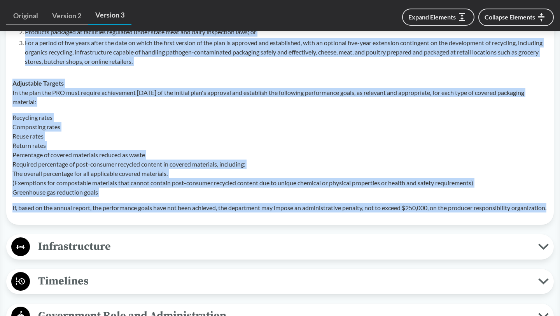
drag, startPoint x: 13, startPoint y: 76, endPoint x: 139, endPoint y: 214, distance: 187.3
click at [139, 214] on tbody "Material Specific Targets Based on the results of the most recent statewide rec…" at bounding box center [280, 80] width 542 height 277
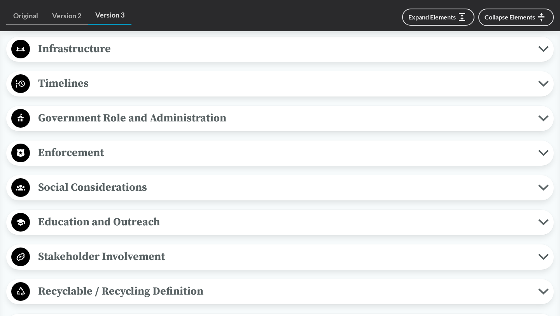
scroll to position [2336, 0]
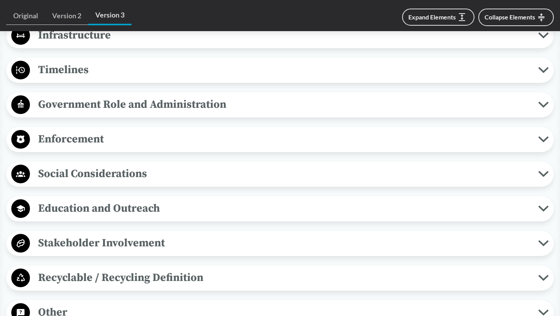
click at [129, 182] on span "Social Considerations" at bounding box center [284, 173] width 508 height 17
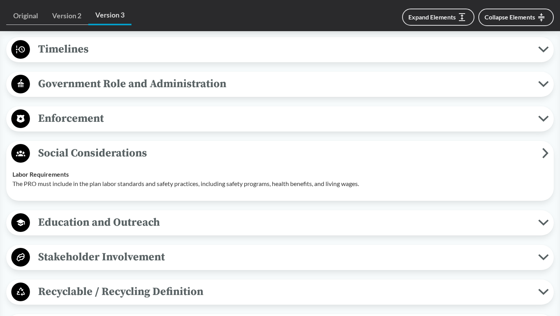
scroll to position [2366, 0]
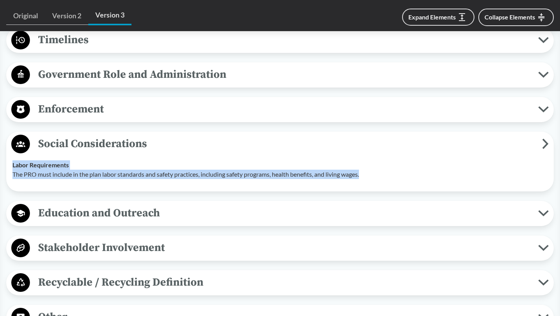
drag, startPoint x: 10, startPoint y: 173, endPoint x: 369, endPoint y: 185, distance: 359.0
click at [369, 185] on td "Labor Requirements The PRO must include in the plan labor standards and safety …" at bounding box center [280, 169] width 542 height 31
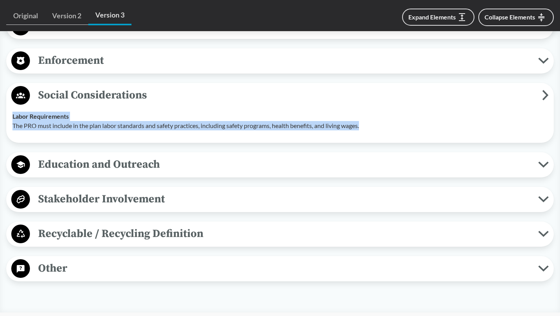
scroll to position [2421, 0]
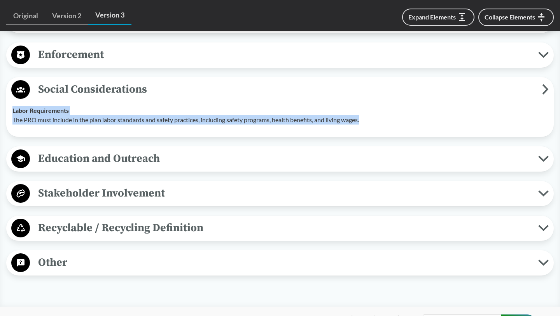
click at [180, 167] on span "Education and Outreach" at bounding box center [284, 158] width 508 height 17
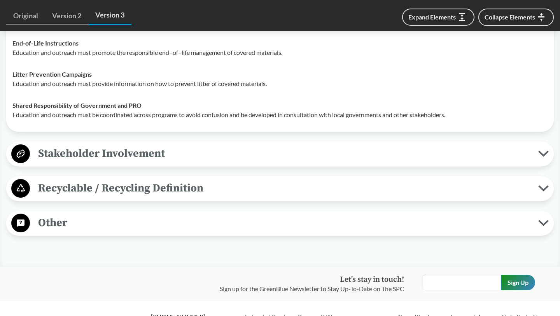
scroll to position [2561, 0]
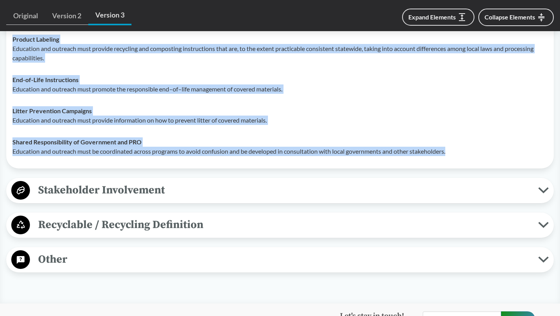
drag, startPoint x: 12, startPoint y: 48, endPoint x: 456, endPoint y: 168, distance: 459.2
click at [456, 162] on tbody "Product Labeling Education and outreach must provide recycling and composting i…" at bounding box center [280, 95] width 542 height 134
click at [175, 233] on span "Recyclable / Recycling Definition" at bounding box center [284, 224] width 508 height 17
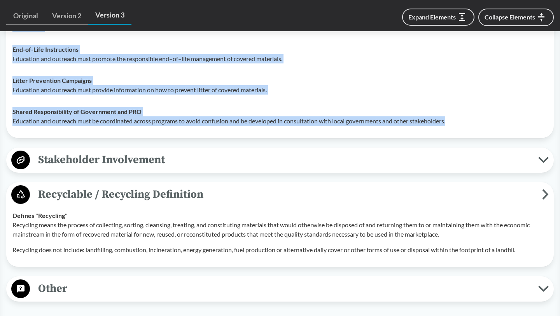
scroll to position [2602, 0]
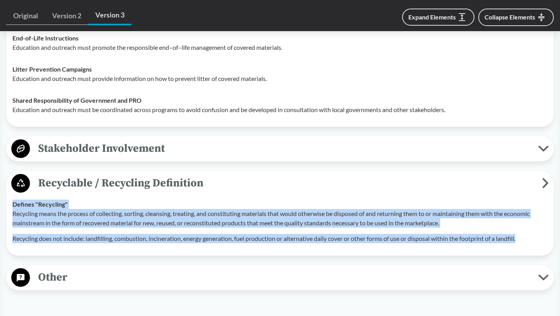
drag, startPoint x: 7, startPoint y: 214, endPoint x: 529, endPoint y: 248, distance: 523.1
click at [529, 248] on div "Recyclable / Recycling Definition Defines "Recycling" Recycling means the proce…" at bounding box center [279, 213] width 547 height 85
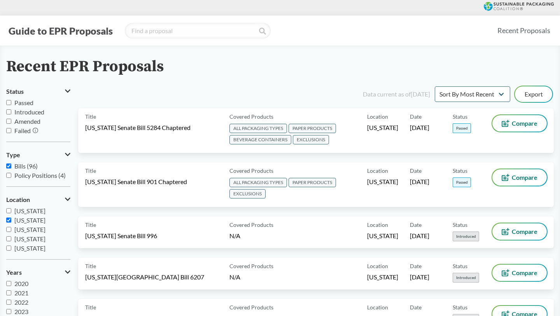
click at [15, 220] on span "[US_STATE]" at bounding box center [29, 219] width 31 height 7
click at [11, 220] on input "[US_STATE]" at bounding box center [8, 219] width 5 height 5
checkbox input "false"
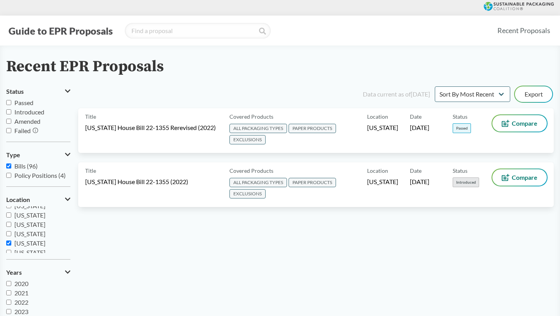
scroll to position [117, 0]
click at [10, 244] on input "[US_STATE]" at bounding box center [8, 242] width 5 height 5
checkbox input "false"
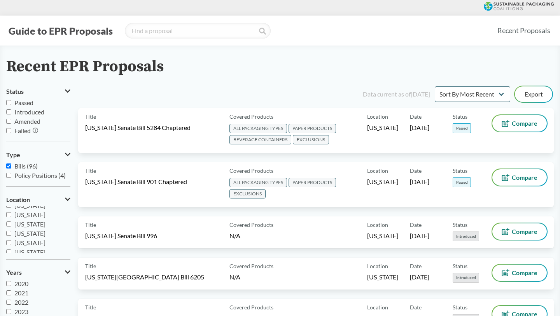
click at [7, 215] on input "[US_STATE]" at bounding box center [8, 214] width 5 height 5
checkbox input "true"
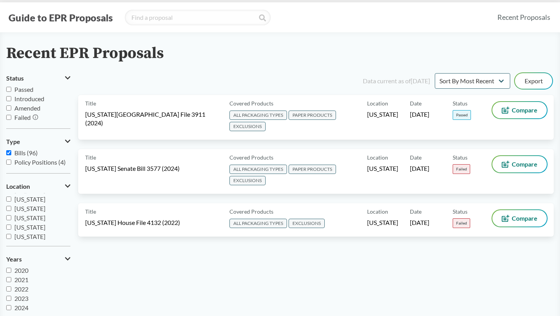
scroll to position [0, 0]
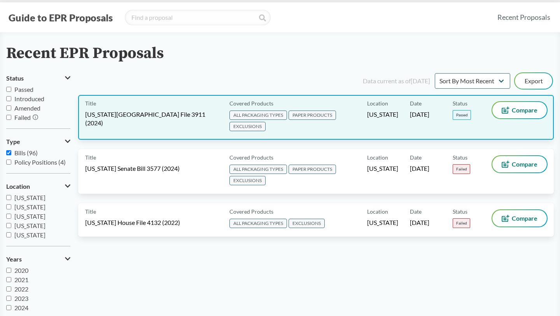
click at [150, 107] on div "Title [US_STATE][GEOGRAPHIC_DATA] File 3911 (2024)" at bounding box center [155, 117] width 141 height 31
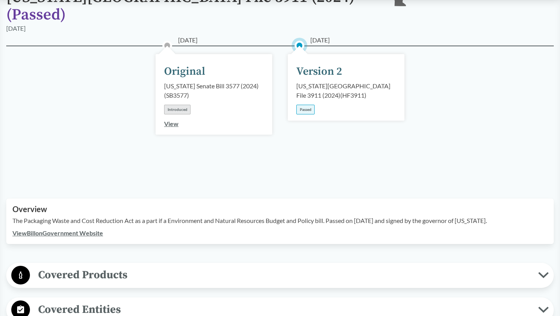
scroll to position [96, 0]
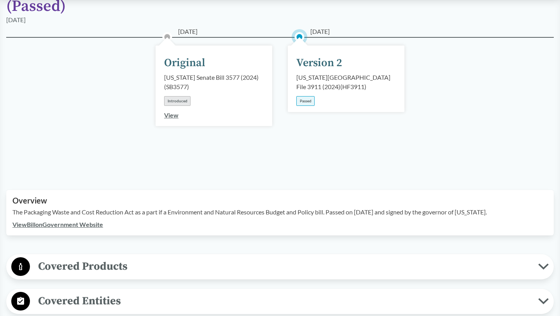
click at [206, 207] on p "The Packaging Waste and Cost Reduction Act as a part if a Environment and Natur…" at bounding box center [279, 211] width 535 height 9
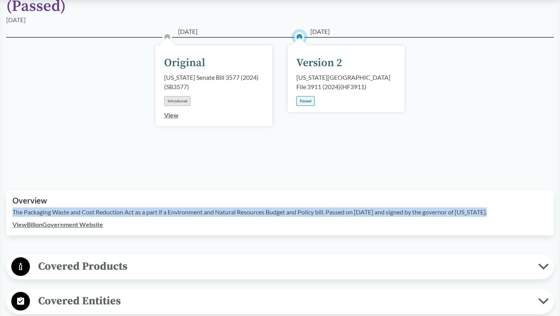
click at [206, 207] on p "The Packaging Waste and Cost Reduction Act as a part if a Environment and Natur…" at bounding box center [279, 211] width 535 height 9
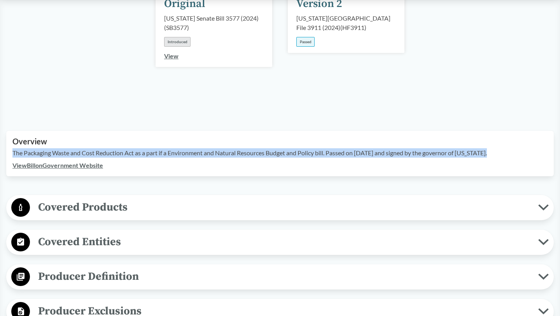
click at [149, 198] on span "Covered Products" at bounding box center [284, 206] width 508 height 17
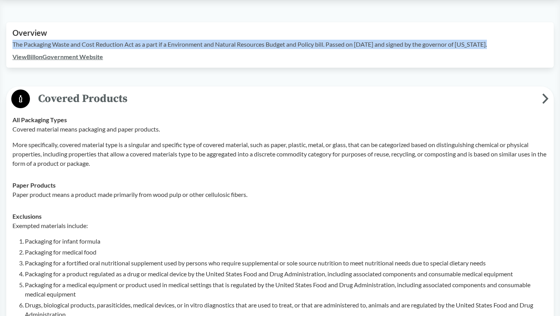
scroll to position [295, 0]
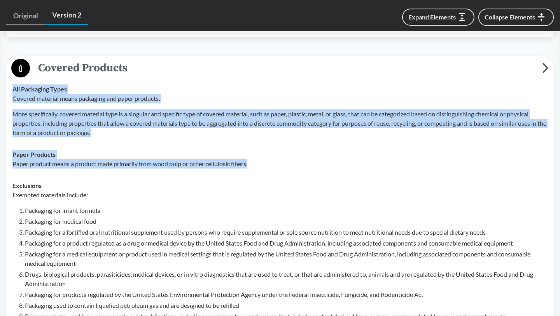
drag, startPoint x: 12, startPoint y: 80, endPoint x: 263, endPoint y: 157, distance: 263.1
click at [263, 157] on tbody "All Packaging Types Covered material means packaging and paper products. More s…" at bounding box center [280, 245] width 542 height 334
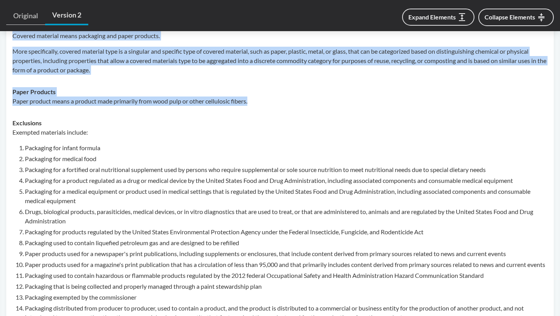
scroll to position [360, 0]
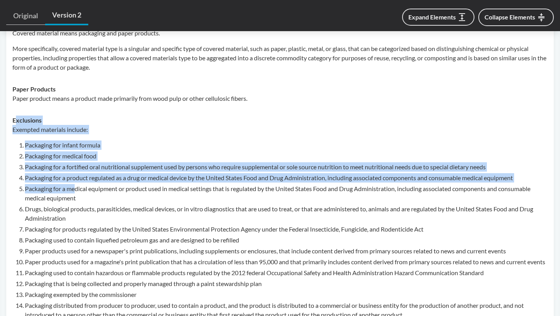
drag, startPoint x: 14, startPoint y: 106, endPoint x: 76, endPoint y: 175, distance: 93.1
click at [76, 175] on div "Exclusions Exempted materials include: Packaging for infant formula Packaging f…" at bounding box center [279, 227] width 535 height 225
click at [74, 184] on li "Packaging for a medical equipment or product used in medical settings that is r…" at bounding box center [286, 193] width 522 height 19
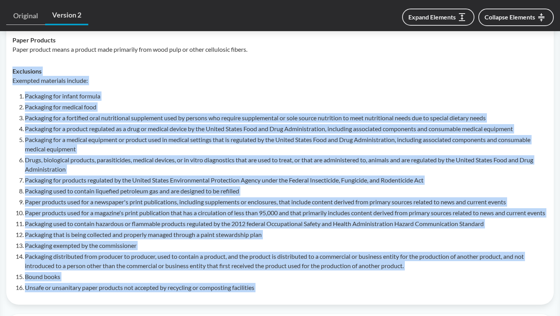
scroll to position [428, 0]
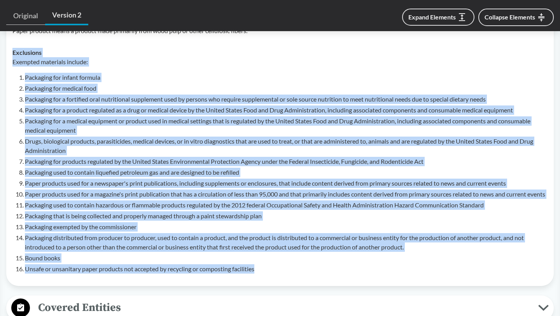
drag, startPoint x: 13, startPoint y: 107, endPoint x: 271, endPoint y: 263, distance: 301.1
click at [271, 263] on div "Exclusions Exempted materials include: Packaging for infant formula Packaging f…" at bounding box center [279, 160] width 535 height 225
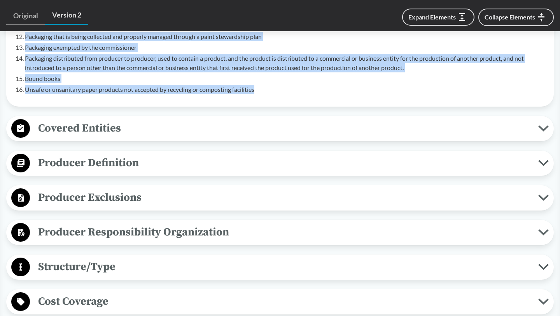
scroll to position [613, 0]
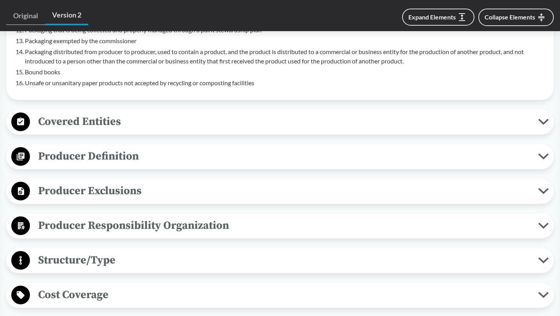
click at [133, 166] on div "Producer Definition Brands Items sold in or with packaging at a physical retail…" at bounding box center [279, 156] width 547 height 25
click at [131, 161] on span "Producer Definition" at bounding box center [284, 155] width 508 height 17
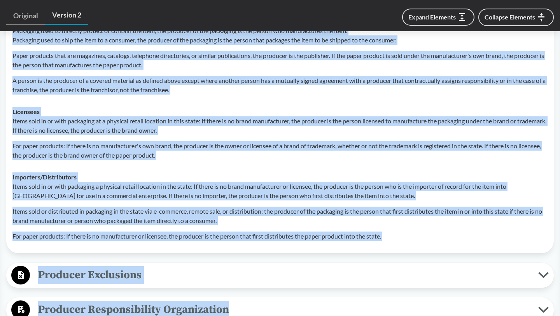
scroll to position [819, 0]
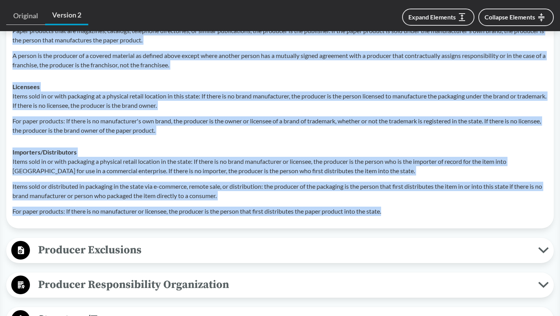
drag, startPoint x: 14, startPoint y: 55, endPoint x: 397, endPoint y: 216, distance: 415.3
click at [397, 216] on tbody "Brands Items sold in or with packaging at a physical retail location in this st…" at bounding box center [280, 91] width 542 height 261
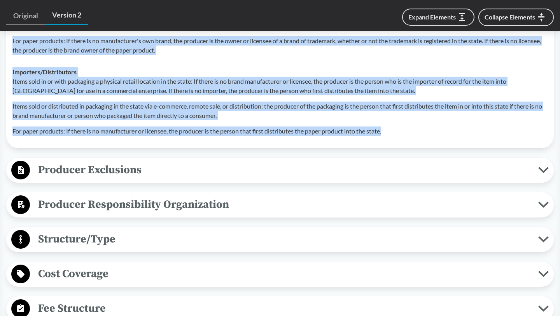
scroll to position [912, 0]
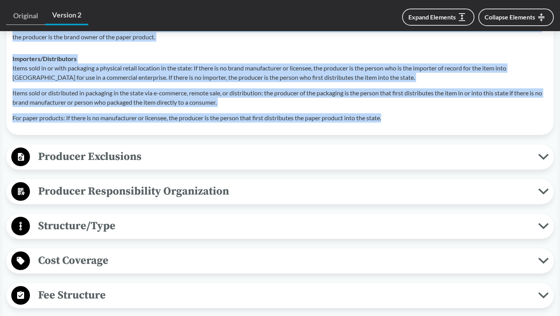
click at [149, 159] on span "Producer Exclusions" at bounding box center [284, 156] width 508 height 17
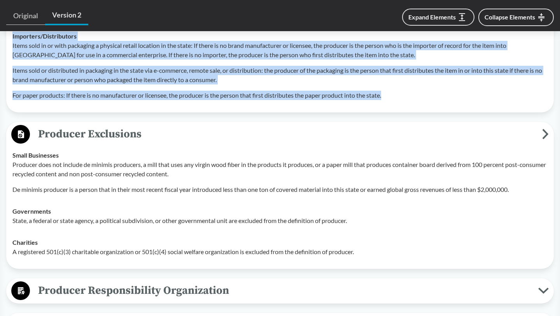
scroll to position [950, 0]
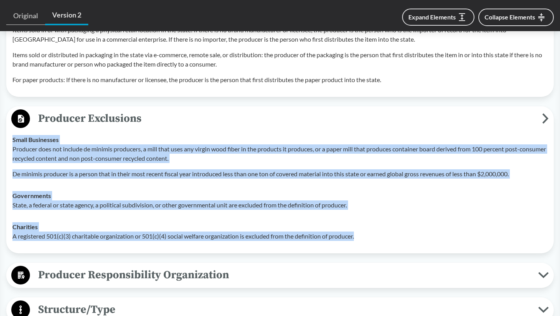
drag, startPoint x: 8, startPoint y: 149, endPoint x: 360, endPoint y: 243, distance: 364.8
click at [360, 243] on div "Producer Exclusions Small Businesses Producer does not include de minimis produ…" at bounding box center [279, 179] width 547 height 147
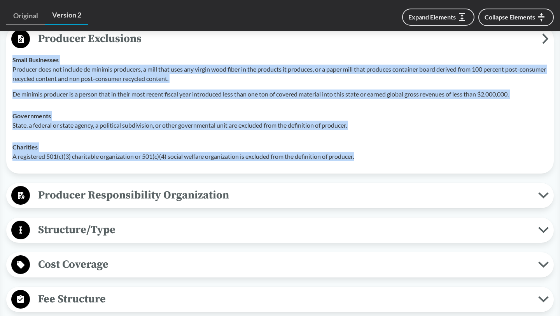
scroll to position [1030, 0]
click at [240, 201] on span "Producer Responsibility Organization" at bounding box center [284, 194] width 508 height 17
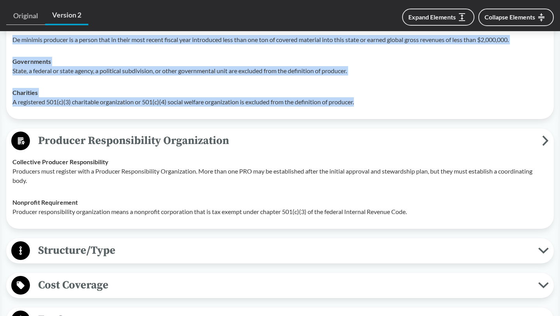
scroll to position [1101, 0]
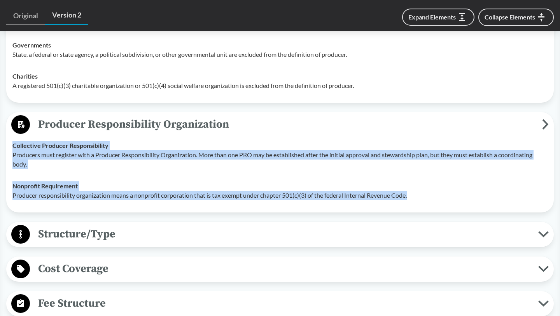
drag, startPoint x: 9, startPoint y: 154, endPoint x: 414, endPoint y: 200, distance: 406.9
click at [414, 200] on tbody "Collective Producer Responsibility Producers must register with a Producer Resp…" at bounding box center [280, 170] width 542 height 72
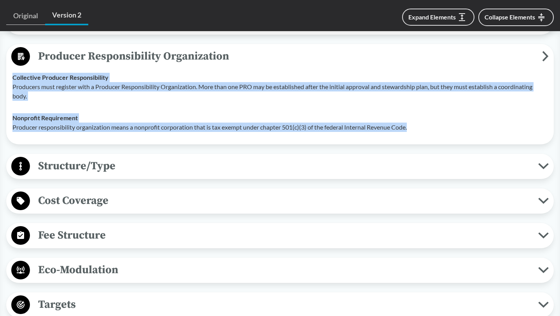
scroll to position [1178, 0]
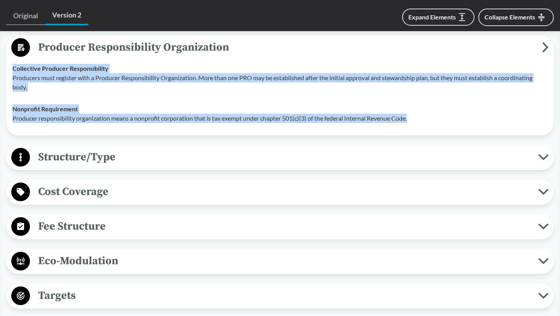
click at [241, 166] on span "Structure/Type" at bounding box center [284, 156] width 508 height 17
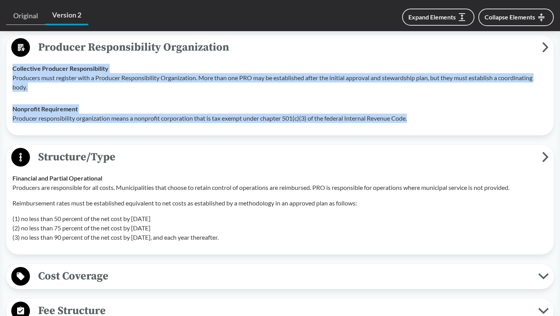
drag, startPoint x: 6, startPoint y: 185, endPoint x: 255, endPoint y: 248, distance: 256.6
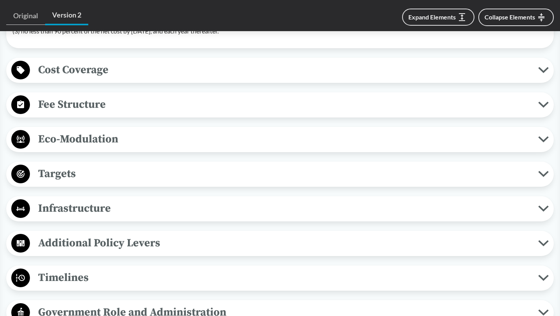
scroll to position [1402, 0]
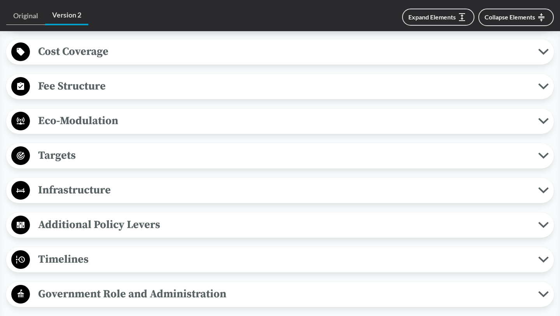
click at [174, 89] on span "Fee Structure" at bounding box center [284, 85] width 508 height 17
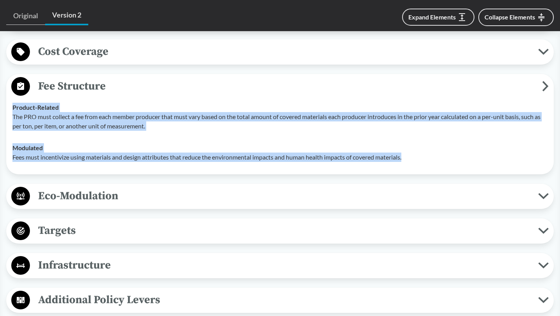
drag, startPoint x: 1, startPoint y: 113, endPoint x: 426, endPoint y: 166, distance: 427.7
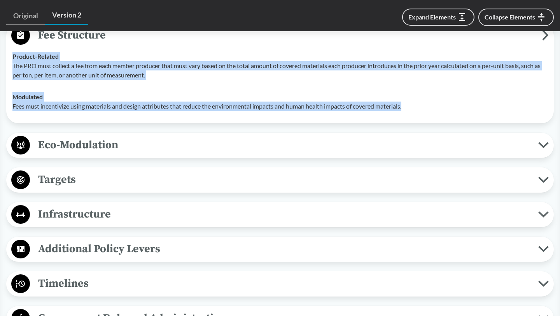
scroll to position [1463, 0]
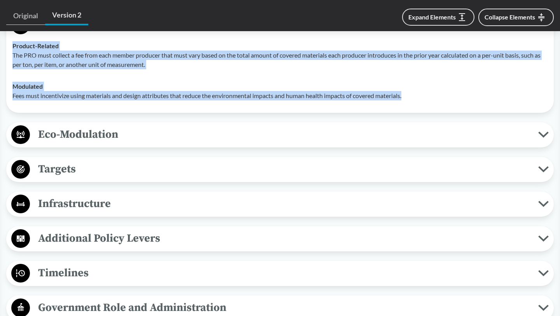
click at [248, 143] on span "Eco-Modulation" at bounding box center [284, 134] width 508 height 17
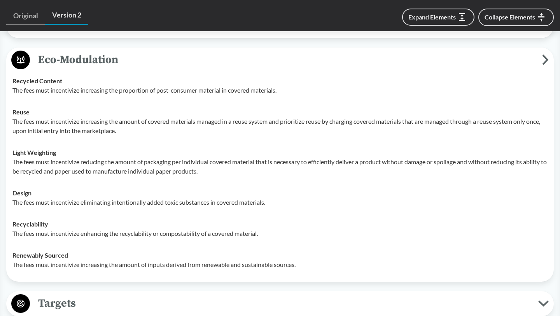
scroll to position [1540, 0]
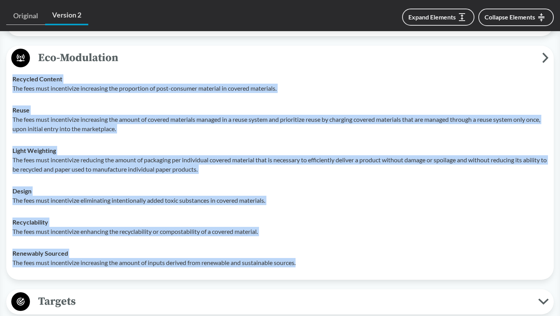
drag, startPoint x: 10, startPoint y: 83, endPoint x: 318, endPoint y: 272, distance: 361.7
click at [318, 273] on tbody "Recycled Content The fees must incentivize increasing the proportion of post-co…" at bounding box center [280, 170] width 542 height 205
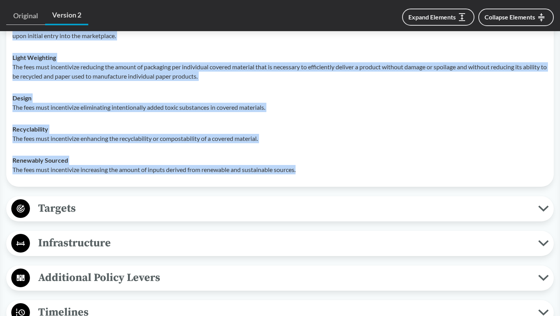
scroll to position [1684, 0]
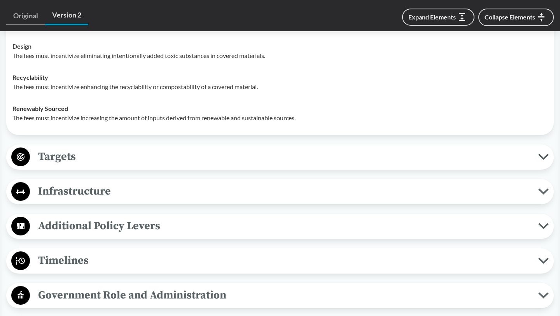
click at [202, 135] on div "Eco-Modulation Recycled Content The fees must incentivize increasing the propor…" at bounding box center [279, 18] width 547 height 234
click at [194, 157] on span "Targets" at bounding box center [284, 156] width 508 height 17
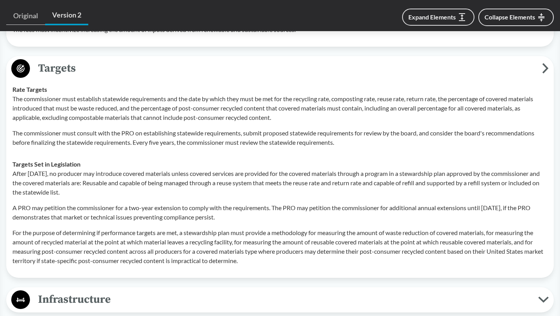
scroll to position [1785, 0]
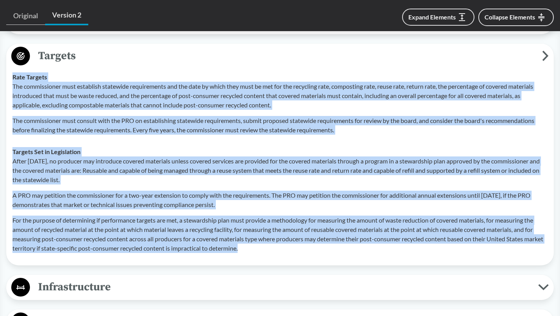
drag, startPoint x: 10, startPoint y: 86, endPoint x: 270, endPoint y: 257, distance: 312.0
click at [270, 257] on tbody "Rate Targets The commissioner must establish statewide requirements and the dat…" at bounding box center [280, 162] width 542 height 193
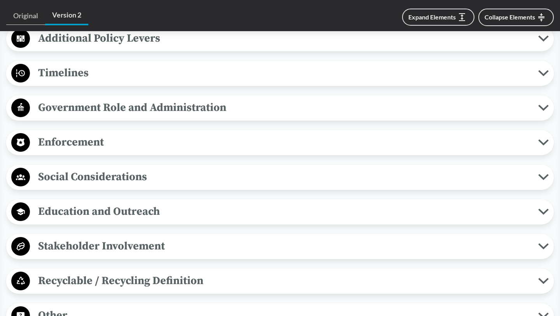
scroll to position [2079, 0]
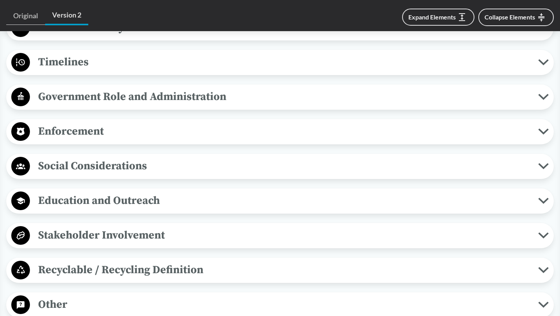
click at [106, 175] on span "Social Considerations" at bounding box center [284, 165] width 508 height 17
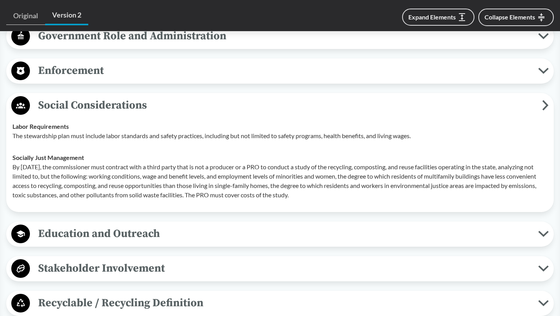
scroll to position [2143, 0]
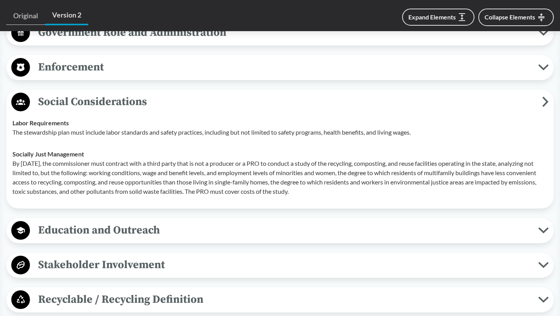
drag, startPoint x: 11, startPoint y: 131, endPoint x: 360, endPoint y: 194, distance: 355.1
click at [360, 194] on tbody "Labor Requirements The stewardship plan must include labor standards and safety…" at bounding box center [280, 157] width 542 height 90
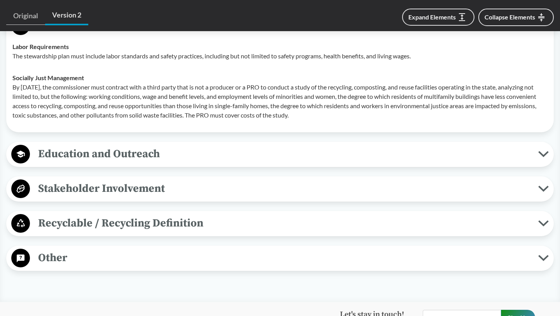
scroll to position [2238, 0]
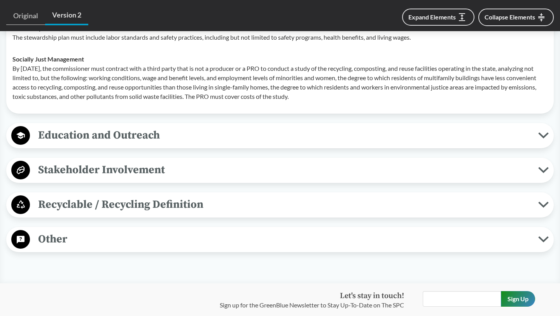
click at [201, 148] on div "Education and Outreach Product Labeling Education and outreach must assist prod…" at bounding box center [279, 135] width 547 height 25
click at [177, 138] on span "Education and Outreach" at bounding box center [284, 134] width 508 height 17
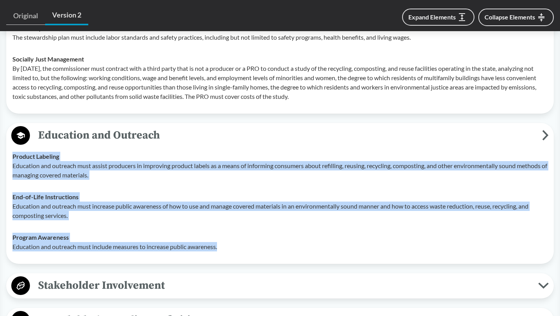
drag, startPoint x: 0, startPoint y: 166, endPoint x: 235, endPoint y: 255, distance: 251.7
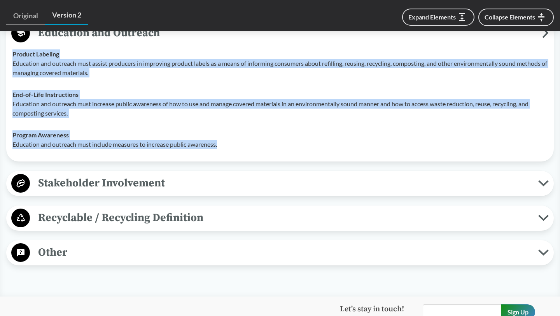
scroll to position [2381, 0]
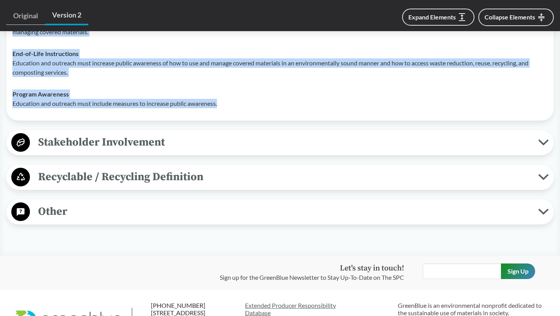
click at [125, 182] on span "Recyclable / Recycling Definition" at bounding box center [284, 176] width 508 height 17
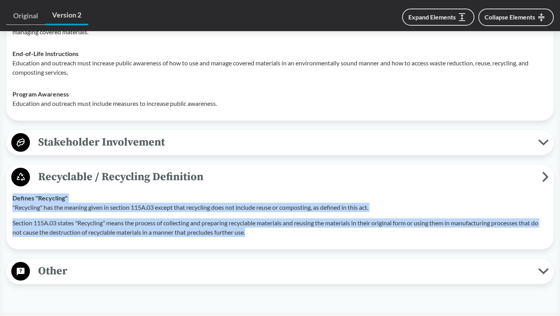
drag, startPoint x: 7, startPoint y: 207, endPoint x: 276, endPoint y: 239, distance: 270.8
click at [277, 239] on div "Recyclable / Recycling Definition Defines "Recycling" "Recycling" has the meani…" at bounding box center [279, 206] width 547 height 85
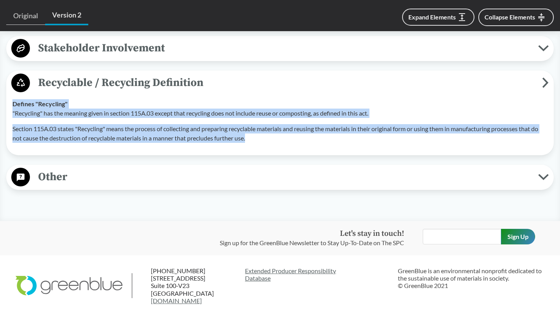
scroll to position [2523, 0]
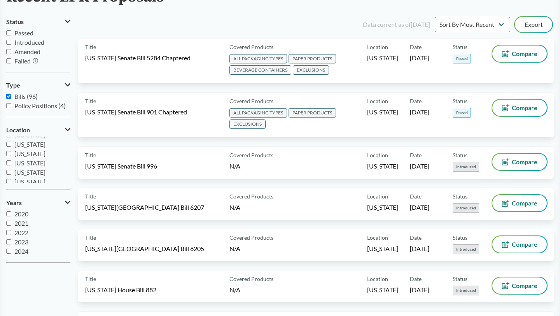
scroll to position [101, 0]
click at [20, 166] on label "[US_STATE]" at bounding box center [38, 170] width 64 height 9
click at [11, 168] on input "[US_STATE]" at bounding box center [8, 170] width 5 height 5
checkbox input "true"
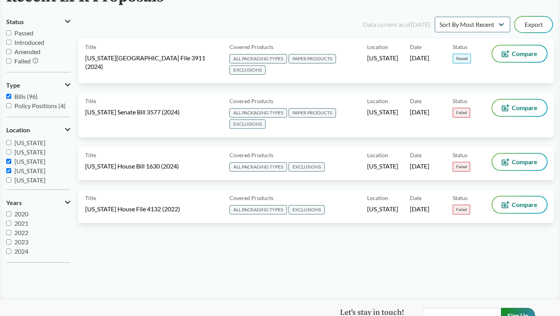
click at [24, 165] on span "[US_STATE]" at bounding box center [29, 160] width 31 height 7
click at [11, 164] on input "[US_STATE]" at bounding box center [8, 161] width 5 height 5
checkbox input "false"
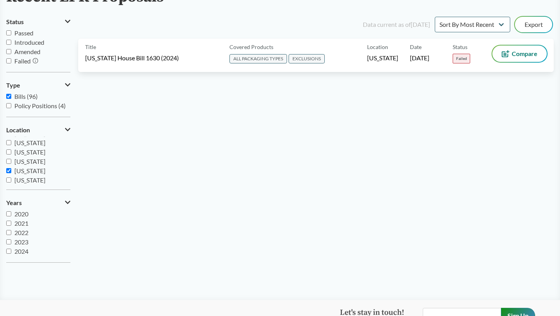
click at [24, 168] on span "[US_STATE]" at bounding box center [29, 170] width 31 height 7
click at [11, 168] on input "[US_STATE]" at bounding box center [8, 170] width 5 height 5
checkbox input "false"
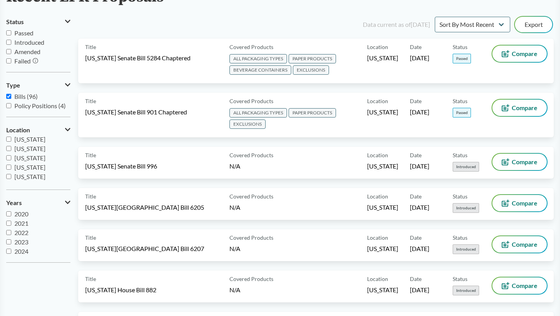
scroll to position [0, 0]
click at [30, 141] on span "[US_STATE]" at bounding box center [29, 140] width 31 height 7
click at [11, 141] on input "[US_STATE]" at bounding box center [8, 140] width 5 height 5
checkbox input "true"
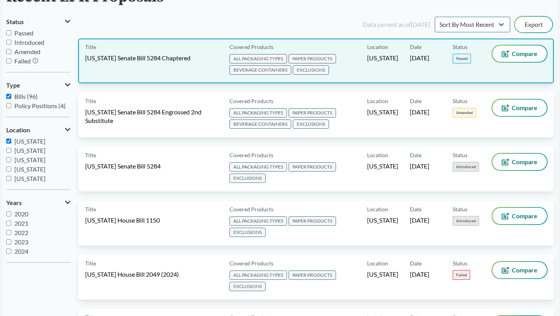
click at [296, 46] on div "Covered Products ALL PACKAGING TYPES PAPER PRODUCTS BEVERAGE CONTAINERS EXCLUSI…" at bounding box center [296, 60] width 141 height 31
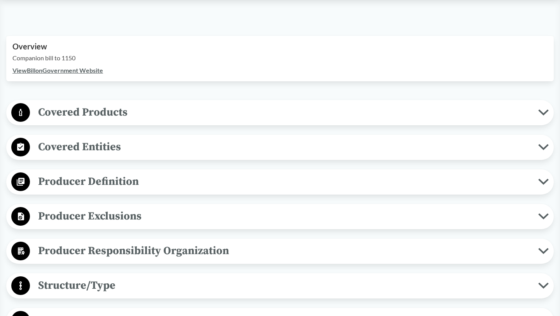
scroll to position [251, 0]
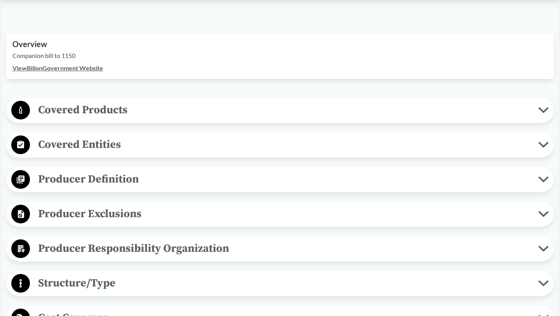
click at [81, 53] on p "Companion bill to 1150" at bounding box center [279, 55] width 535 height 9
click at [198, 119] on button "Covered Products" at bounding box center [280, 110] width 542 height 20
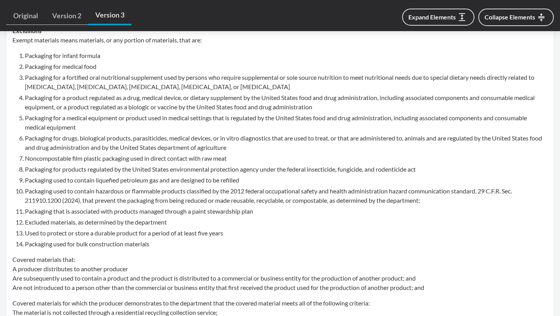
scroll to position [581, 0]
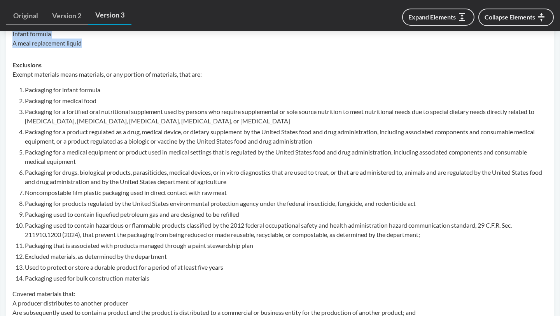
drag, startPoint x: 13, startPoint y: 66, endPoint x: 239, endPoint y: 52, distance: 226.6
click at [239, 52] on tbody "All Packaging Types Covered material means packaging and paper products introdu…" at bounding box center [280, 120] width 542 height 661
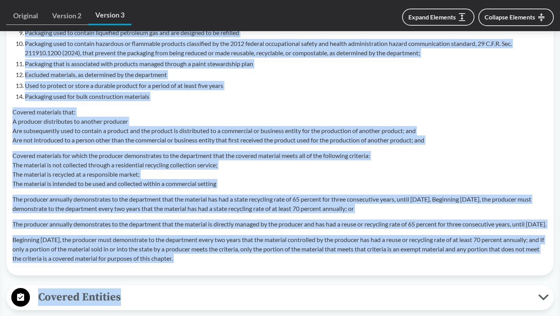
scroll to position [764, 0]
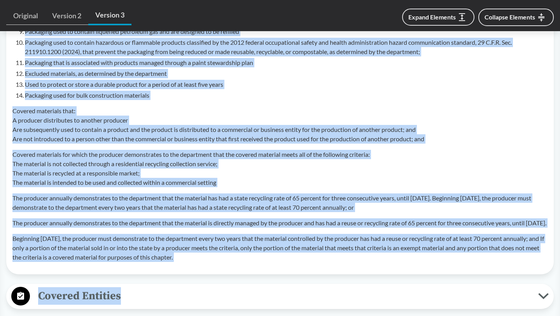
drag, startPoint x: 10, startPoint y: 52, endPoint x: 286, endPoint y: 264, distance: 347.9
click at [286, 264] on td "Exclusions Exempt materials means materials, or any portion of materials, that …" at bounding box center [280, 69] width 542 height 396
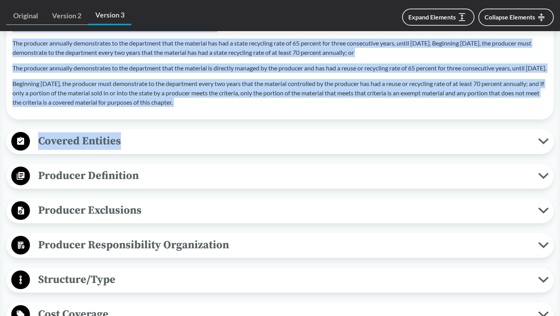
scroll to position [922, 0]
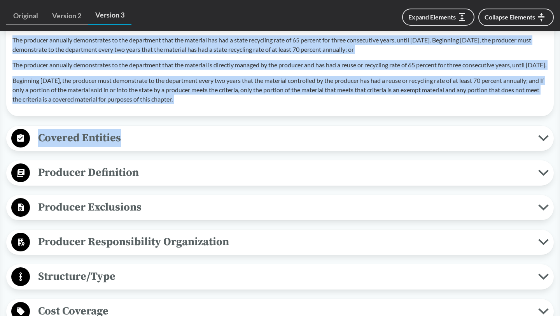
click at [135, 181] on span "Producer Definition" at bounding box center [284, 172] width 508 height 17
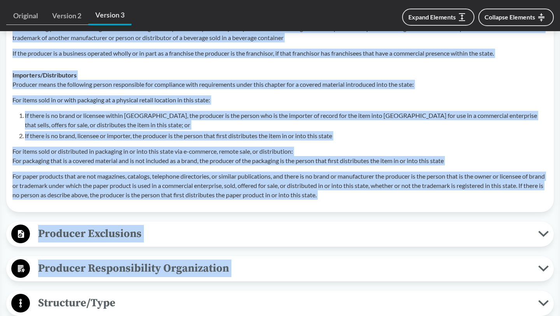
scroll to position [1335, 0]
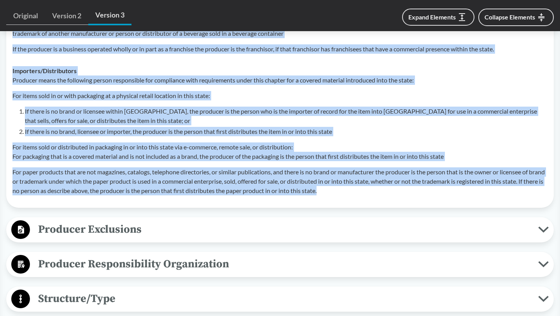
drag, startPoint x: 7, startPoint y: 111, endPoint x: 351, endPoint y: 211, distance: 357.3
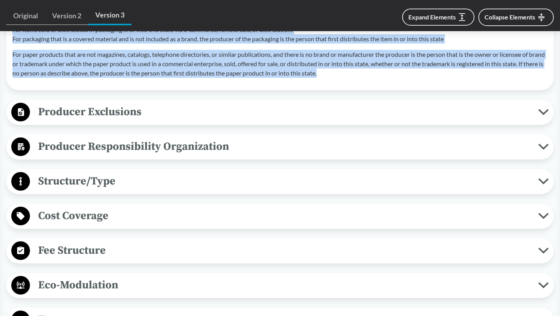
scroll to position [1477, 0]
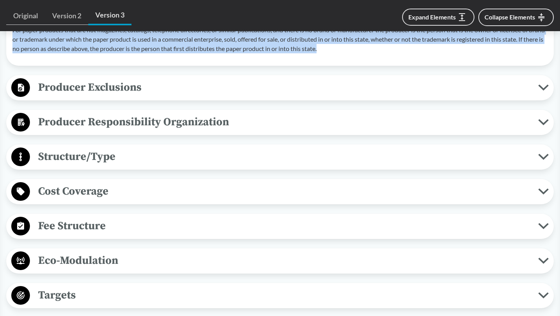
click at [140, 96] on span "Producer Exclusions" at bounding box center [284, 87] width 508 height 17
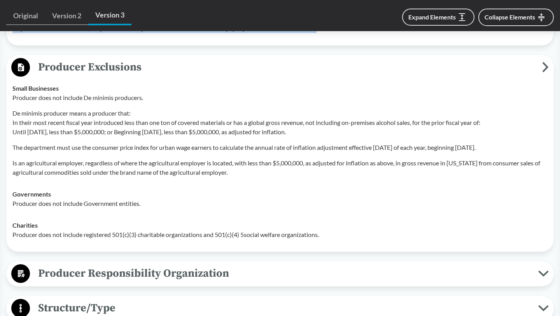
scroll to position [1500, 0]
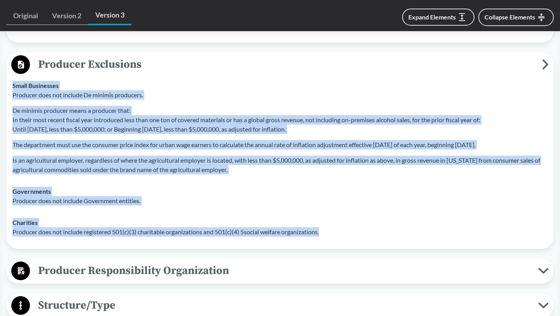
drag, startPoint x: 10, startPoint y: 103, endPoint x: 342, endPoint y: 245, distance: 361.3
click at [342, 243] on tbody "Small Businesses Producer does not include De minimis producers. De minimis pro…" at bounding box center [280, 159] width 542 height 168
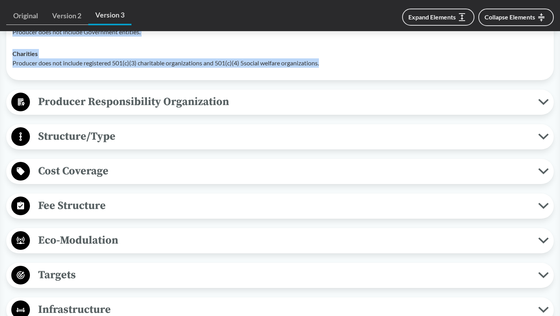
click at [167, 110] on span "Producer Responsibility Organization" at bounding box center [284, 101] width 508 height 17
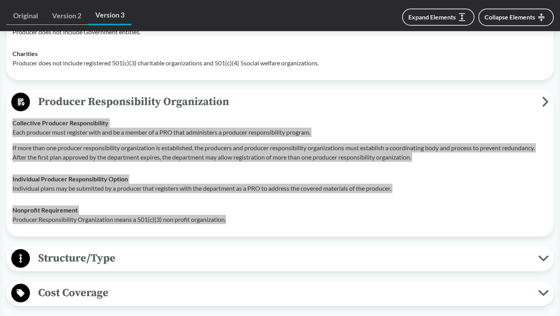
drag, startPoint x: 6, startPoint y: 142, endPoint x: 238, endPoint y: 241, distance: 252.5
click at [238, 236] on div "Producer Responsibility Organization Collective Producer Responsibility Each pr…" at bounding box center [279, 162] width 547 height 147
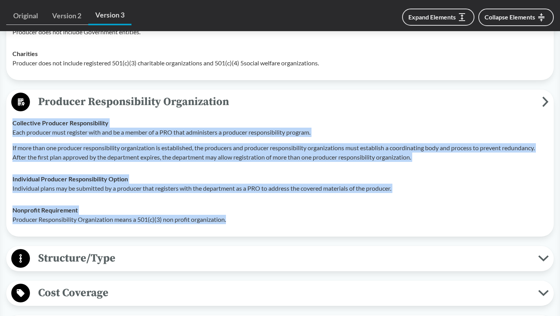
click at [191, 136] on td "Collective Producer Responsibility Each producer must register with and be a me…" at bounding box center [280, 140] width 542 height 56
drag, startPoint x: 2, startPoint y: 141, endPoint x: 233, endPoint y: 237, distance: 250.0
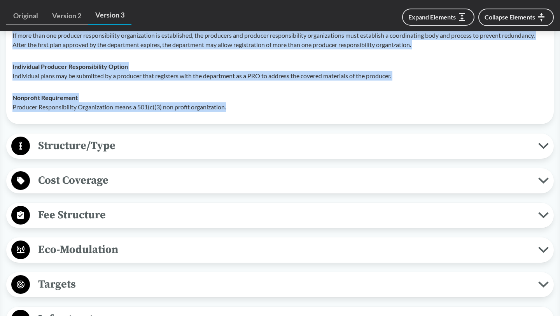
scroll to position [1794, 0]
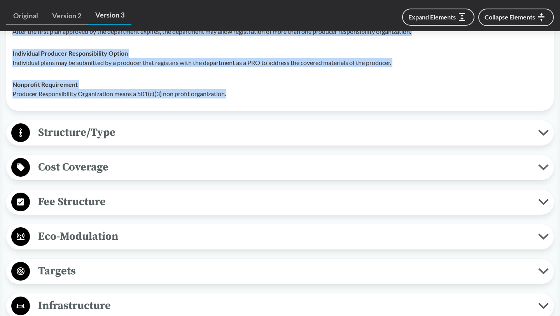
click at [80, 210] on span "Fee Structure" at bounding box center [284, 201] width 508 height 17
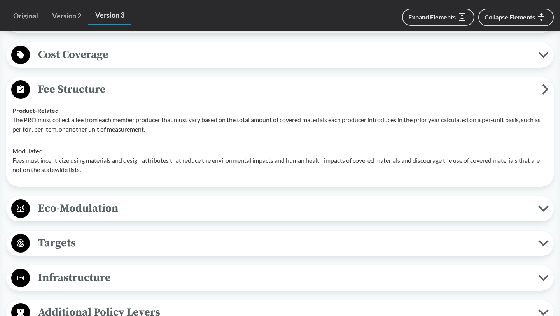
scroll to position [1918, 0]
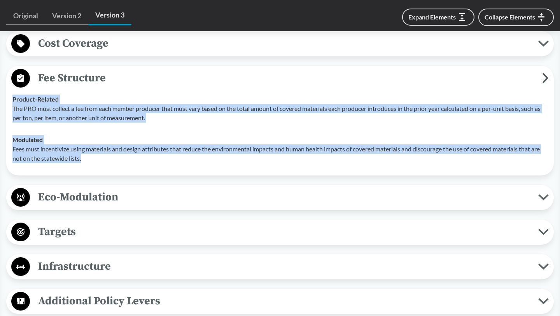
drag, startPoint x: 7, startPoint y: 119, endPoint x: 131, endPoint y: 175, distance: 135.5
click at [131, 175] on div "Fee Structure Product-Related The PRO must collect a fee from each member produ…" at bounding box center [279, 121] width 547 height 110
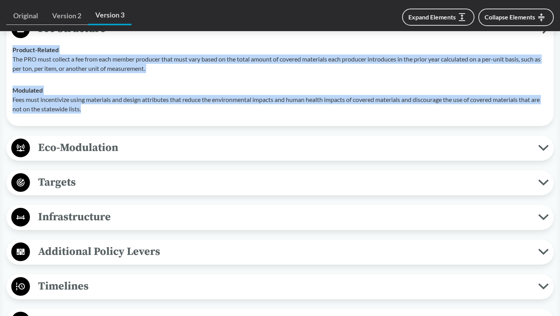
scroll to position [1989, 0]
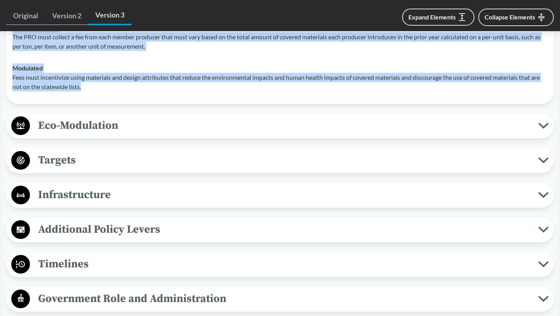
click at [148, 134] on span "Eco-Modulation" at bounding box center [284, 125] width 508 height 17
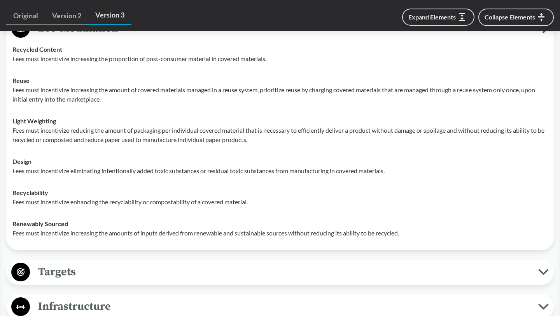
scroll to position [2095, 0]
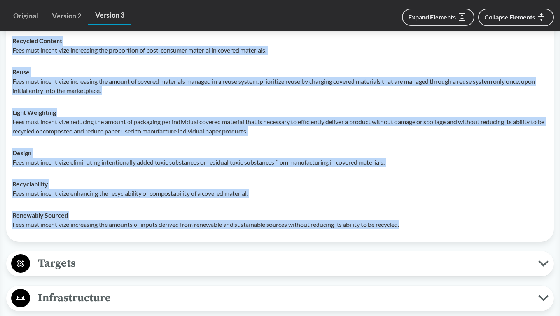
drag, startPoint x: 10, startPoint y: 57, endPoint x: 428, endPoint y: 244, distance: 457.7
click at [428, 235] on tbody "Recycled Content Fees must incentivize increasing the proportion of post-consum…" at bounding box center [280, 132] width 542 height 205
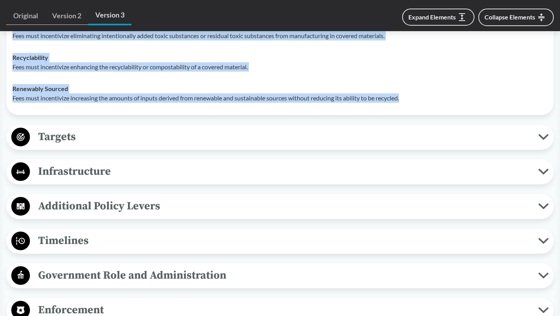
click at [187, 145] on span "Targets" at bounding box center [284, 136] width 508 height 17
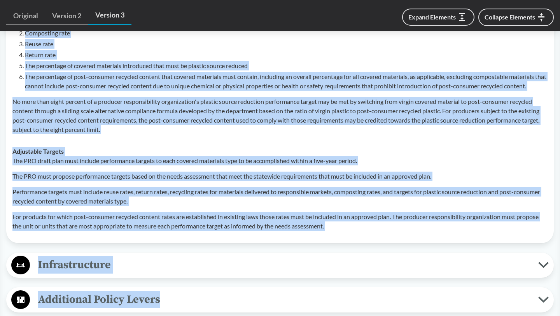
scroll to position [2395, 0]
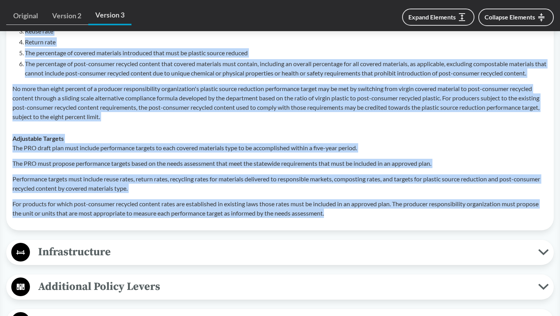
drag, startPoint x: 8, startPoint y: 62, endPoint x: 334, endPoint y: 234, distance: 368.6
click at [334, 230] on div "Targets Targets Set in Legislation The department must establish statewide requ…" at bounding box center [279, 90] width 547 height 279
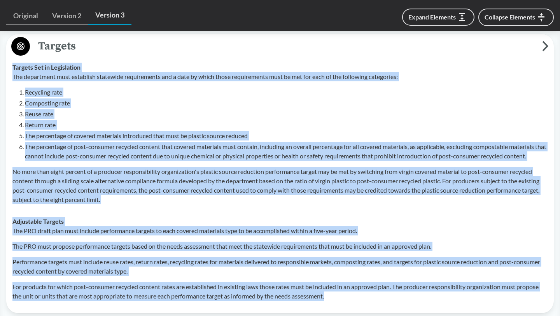
scroll to position [2297, 0]
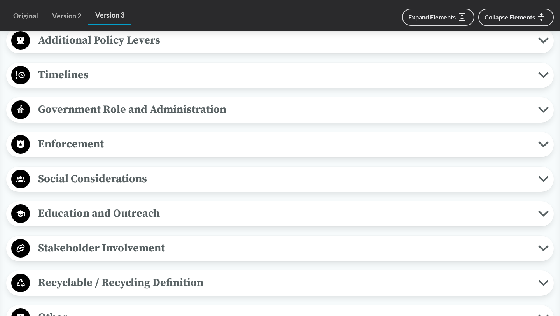
click at [77, 187] on span "Social Considerations" at bounding box center [284, 178] width 508 height 17
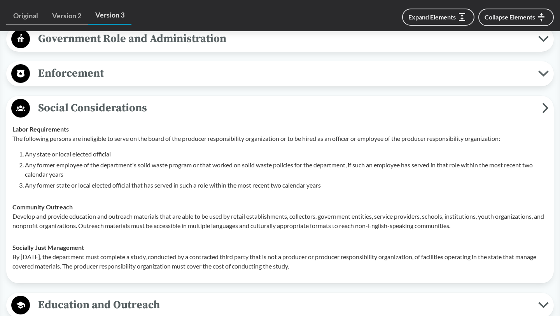
scroll to position [2737, 0]
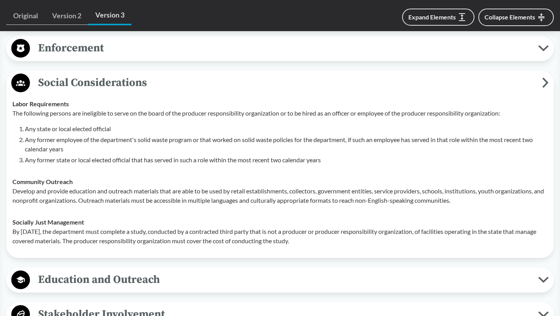
drag, startPoint x: 9, startPoint y: 120, endPoint x: 341, endPoint y: 260, distance: 359.9
click at [341, 251] on tbody "Labor Requirements The following persons are ineligible to serve on the board o…" at bounding box center [280, 172] width 542 height 159
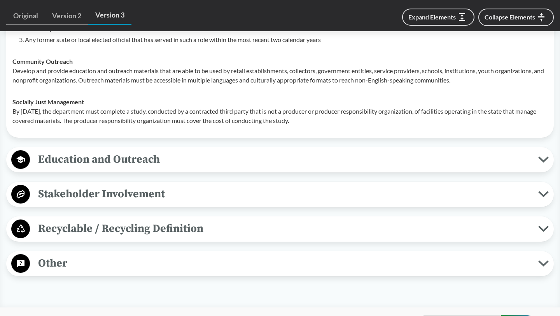
scroll to position [2903, 0]
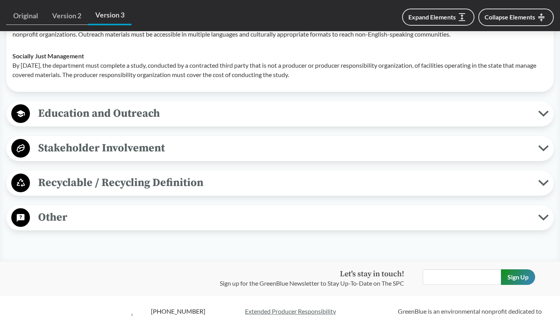
click at [110, 124] on button "Education and Outreach" at bounding box center [280, 114] width 542 height 20
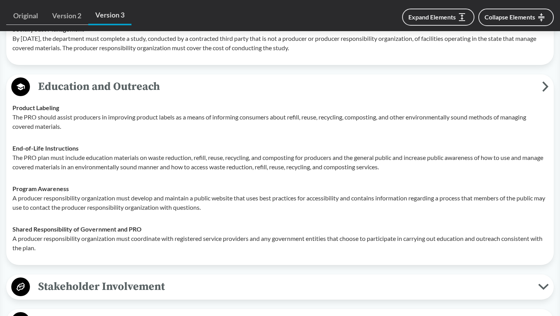
scroll to position [2990, 0]
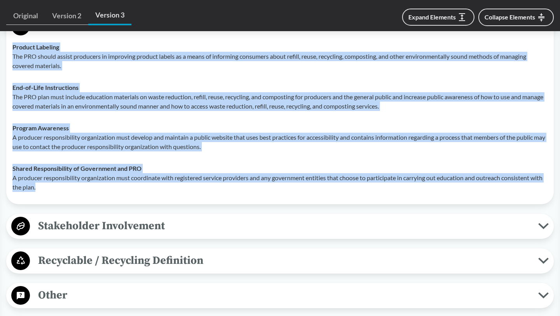
drag, startPoint x: 7, startPoint y: 66, endPoint x: 134, endPoint y: 208, distance: 190.2
click at [134, 204] on div "Education and Outreach Product Labeling The PRO should assist producers in impr…" at bounding box center [279, 109] width 547 height 190
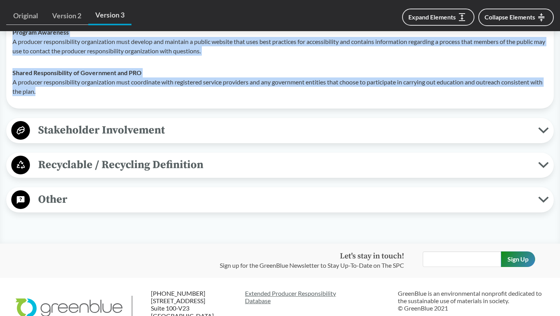
scroll to position [3095, 0]
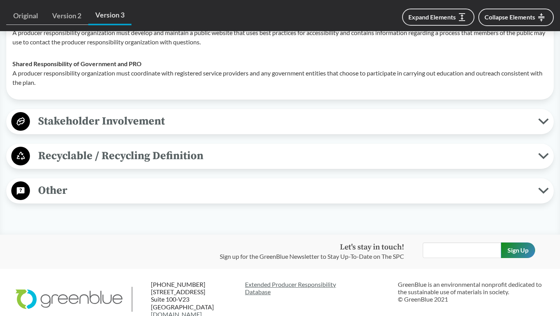
click at [168, 169] on div "Recyclable / Recycling Definition Defines "Recycling" Recycling means transform…" at bounding box center [279, 155] width 547 height 25
click at [160, 164] on span "Recyclable / Recycling Definition" at bounding box center [284, 155] width 508 height 17
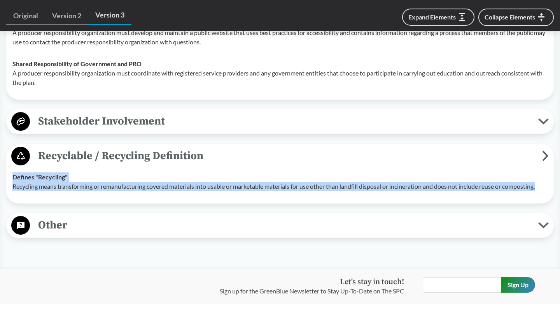
drag, startPoint x: 3, startPoint y: 191, endPoint x: 546, endPoint y: 200, distance: 543.4
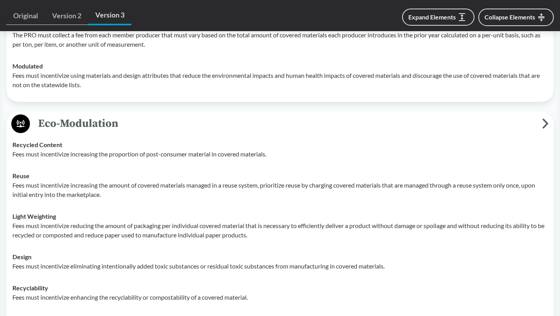
scroll to position [1723, 0]
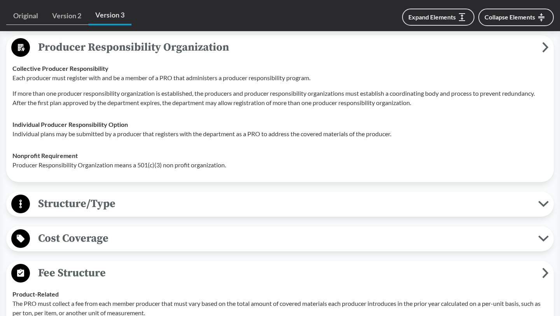
click at [96, 236] on div "Covered Products All Packaging Types Covered material means packaging and paper…" at bounding box center [279, 117] width 547 height 2984
click at [93, 212] on span "Structure/Type" at bounding box center [284, 203] width 508 height 17
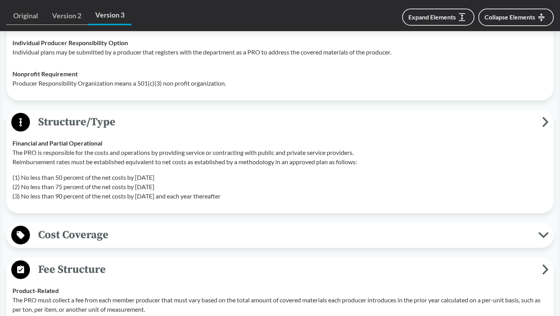
scroll to position [1813, 0]
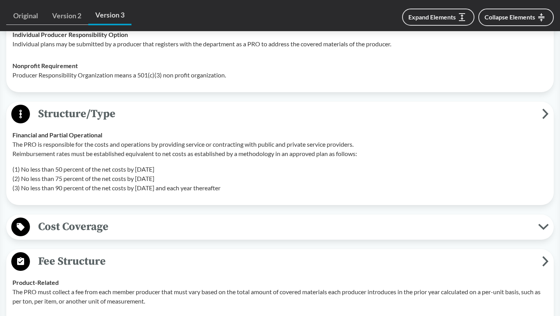
drag, startPoint x: 8, startPoint y: 155, endPoint x: 267, endPoint y: 222, distance: 267.5
click at [267, 205] on div "Structure/Type Financial and Partial Operational The PRO is responsible for the…" at bounding box center [279, 152] width 547 height 103
click at [265, 192] on p "(1) No less than 50 percent of the net costs by [DATE] (2) No less than 75 perc…" at bounding box center [279, 178] width 535 height 28
drag, startPoint x: 265, startPoint y: 208, endPoint x: 8, endPoint y: 150, distance: 263.0
click at [8, 150] on div "Structure/Type Financial and Partial Operational The PRO is responsible for the…" at bounding box center [279, 152] width 547 height 103
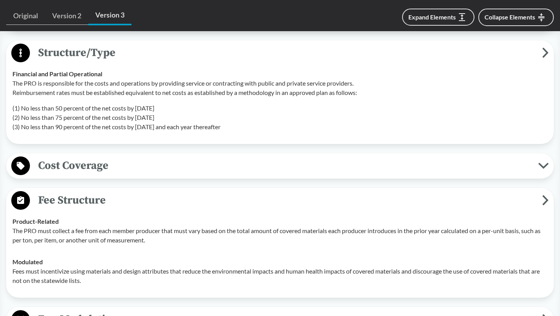
scroll to position [1887, 0]
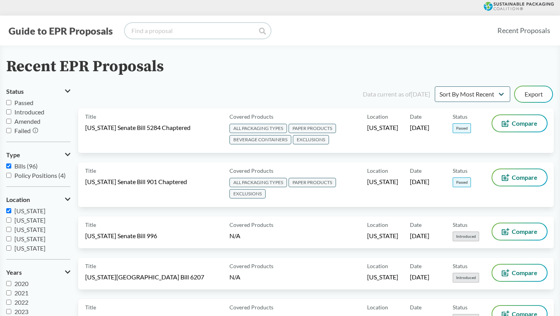
click at [182, 33] on input "search" at bounding box center [198, 31] width 146 height 16
type input "[US_STATE]"
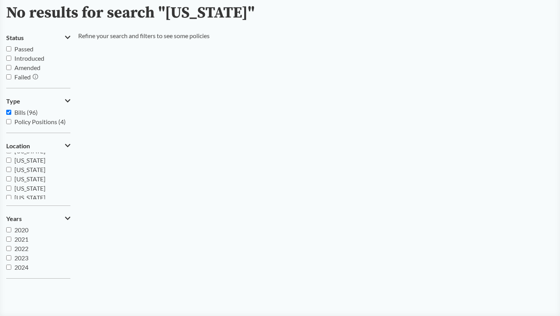
scroll to position [168, 0]
click at [27, 200] on span "[GEOGRAPHIC_DATA]" at bounding box center [40, 203] width 63 height 7
click at [11, 194] on input "[GEOGRAPHIC_DATA]" at bounding box center [8, 194] width 5 height 5
checkbox input "true"
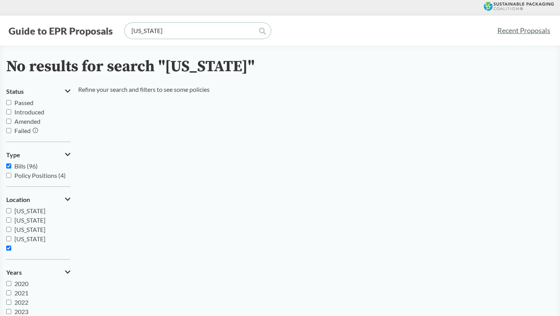
click at [137, 26] on input "[US_STATE]" at bounding box center [198, 31] width 146 height 16
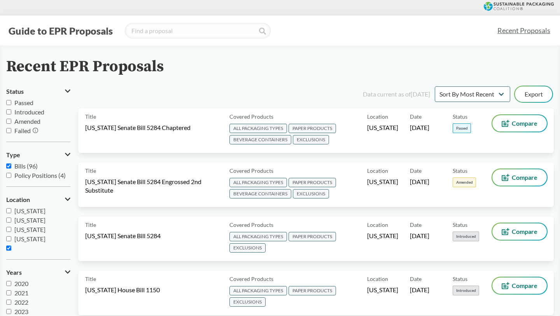
click at [26, 106] on label "Passed" at bounding box center [38, 102] width 64 height 9
click at [11, 105] on input "Passed" at bounding box center [8, 102] width 5 height 5
checkbox input "true"
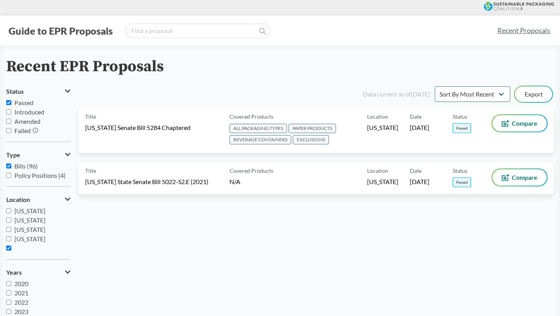
click at [23, 164] on span "Bills (96)" at bounding box center [25, 165] width 23 height 7
click at [11, 164] on input "Bills (96)" at bounding box center [8, 165] width 5 height 5
checkbox input "false"
click at [26, 212] on span "[US_STATE]" at bounding box center [29, 210] width 31 height 7
click at [11, 212] on input "[US_STATE]" at bounding box center [8, 210] width 5 height 5
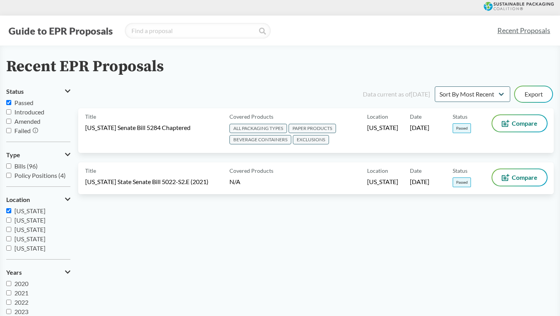
checkbox input "false"
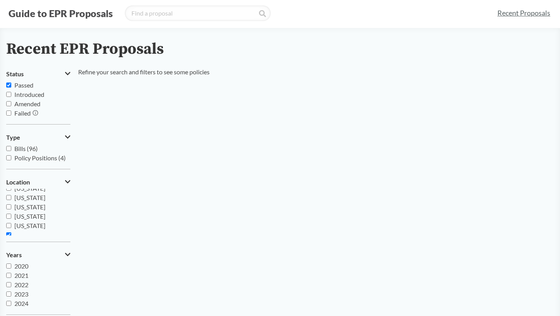
scroll to position [168, 0]
click at [6, 232] on input "[GEOGRAPHIC_DATA]" at bounding box center [8, 230] width 5 height 5
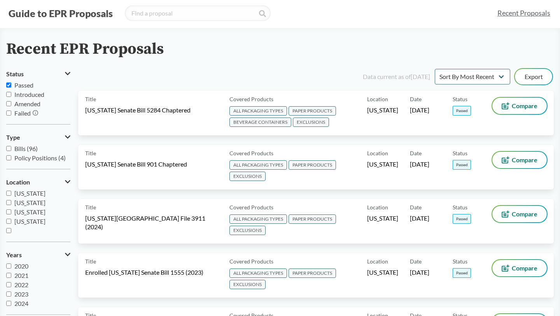
click at [9, 232] on input "[GEOGRAPHIC_DATA]" at bounding box center [8, 230] width 5 height 5
checkbox input "true"
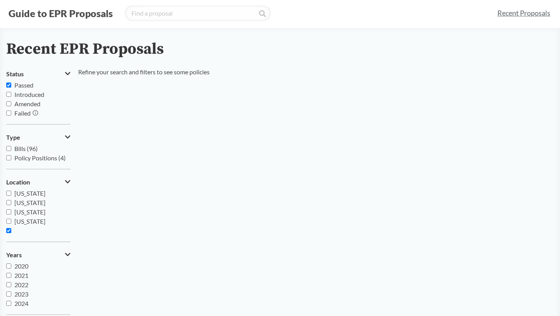
click at [8, 222] on input "[US_STATE]" at bounding box center [8, 220] width 5 height 5
checkbox input "true"
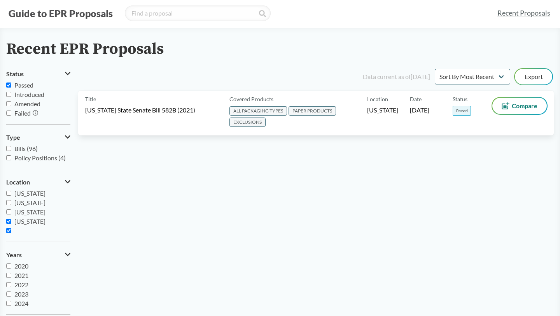
click at [8, 230] on input "[GEOGRAPHIC_DATA]" at bounding box center [8, 230] width 5 height 5
checkbox input "false"
click at [8, 218] on label "[US_STATE]" at bounding box center [38, 220] width 64 height 9
click at [8, 218] on input "[US_STATE]" at bounding box center [8, 220] width 5 height 5
checkbox input "false"
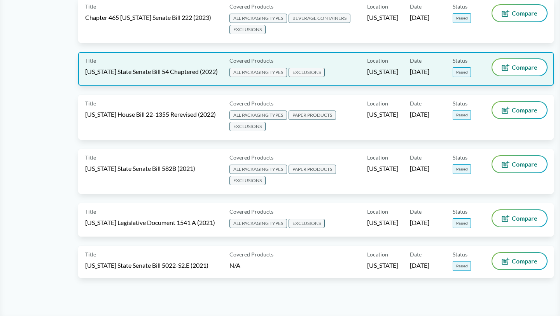
scroll to position [375, 0]
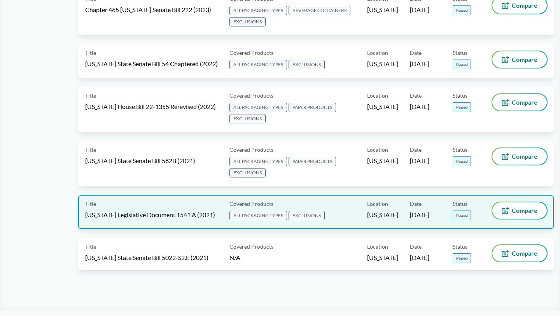
click at [180, 203] on div "Title [US_STATE] Legislative Document 1541 A (2021)" at bounding box center [155, 211] width 141 height 19
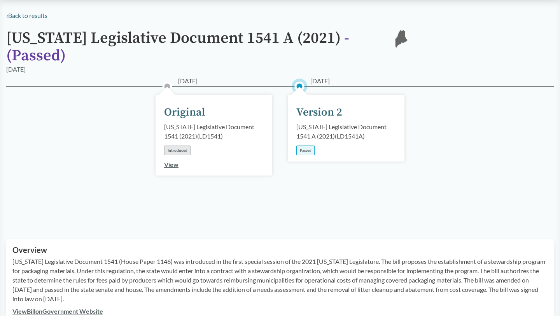
scroll to position [211, 0]
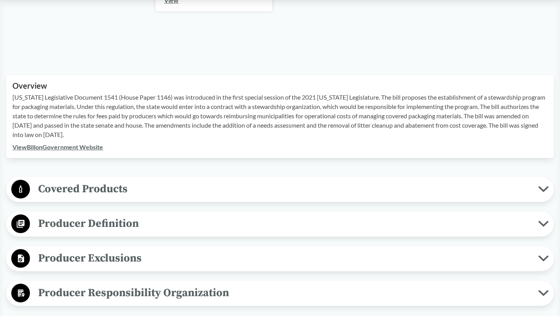
click at [187, 81] on h2 "Overview" at bounding box center [279, 85] width 535 height 9
click at [187, 93] on p "[US_STATE] Legislative Document 1541 (House Paper 1146) was introduced in the f…" at bounding box center [279, 116] width 535 height 47
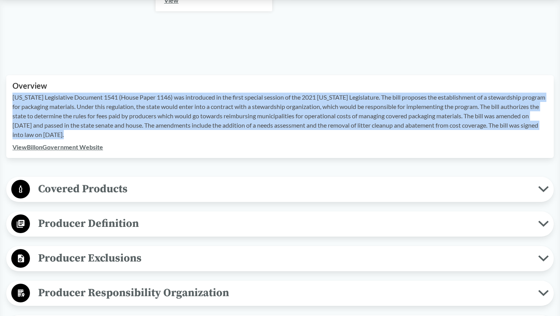
click at [187, 93] on p "[US_STATE] Legislative Document 1541 (House Paper 1146) was introduced in the f…" at bounding box center [279, 116] width 535 height 47
click at [202, 180] on span "Covered Products" at bounding box center [284, 188] width 508 height 17
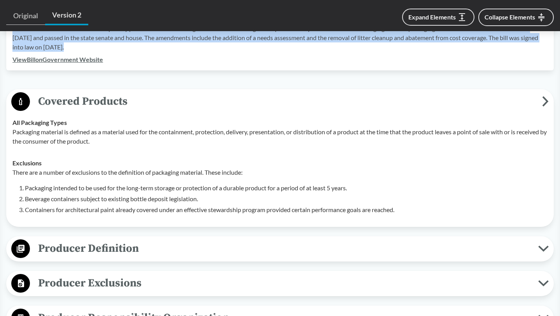
scroll to position [317, 0]
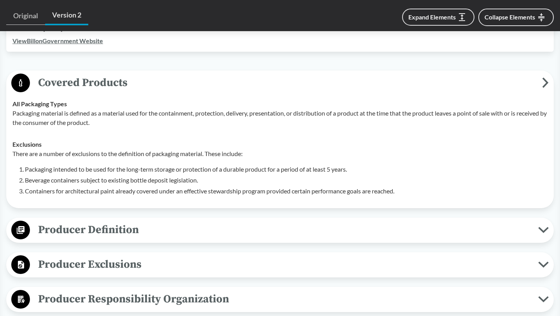
click at [10, 93] on td "All Packaging Types Packaging material is defined as a material used for the co…" at bounding box center [280, 113] width 542 height 40
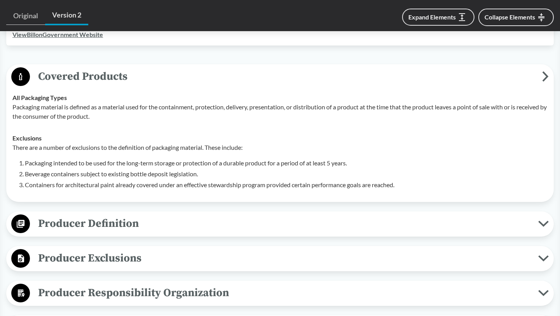
scroll to position [324, 0]
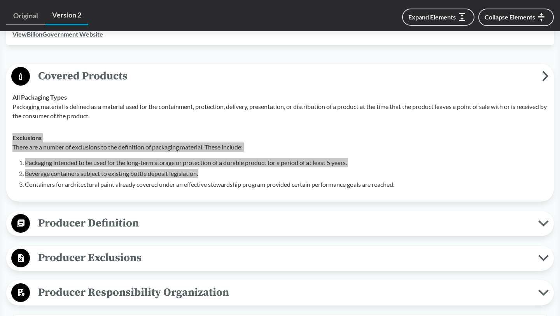
drag, startPoint x: 10, startPoint y: 129, endPoint x: 269, endPoint y: 159, distance: 259.8
click at [269, 159] on td "Exclusions There are a number of exclusions to the definition of packaging mate…" at bounding box center [280, 161] width 542 height 68
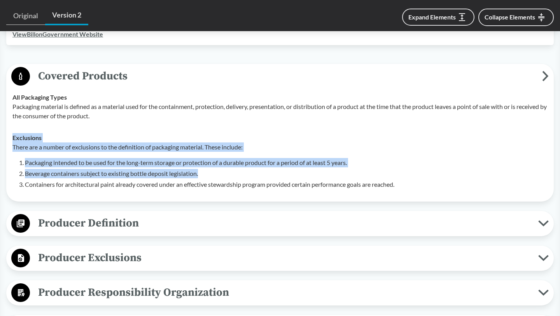
click at [24, 142] on p "There are a number of exclusions to the definition of packaging material. These…" at bounding box center [279, 146] width 535 height 9
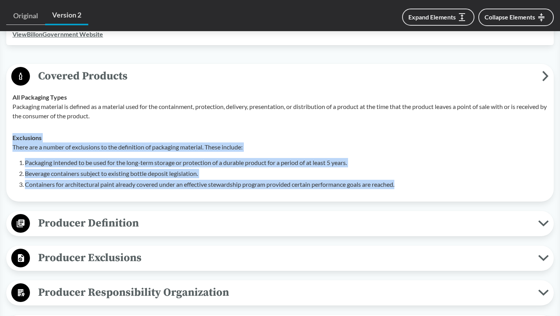
drag, startPoint x: 12, startPoint y: 126, endPoint x: 409, endPoint y: 169, distance: 399.6
click at [409, 169] on td "Exclusions There are a number of exclusions to the definition of packaging mate…" at bounding box center [280, 161] width 542 height 68
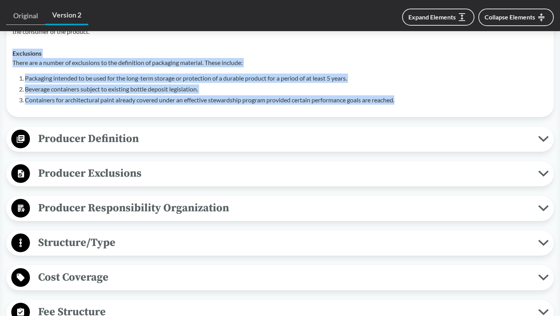
click at [183, 133] on span "Producer Definition" at bounding box center [284, 138] width 508 height 17
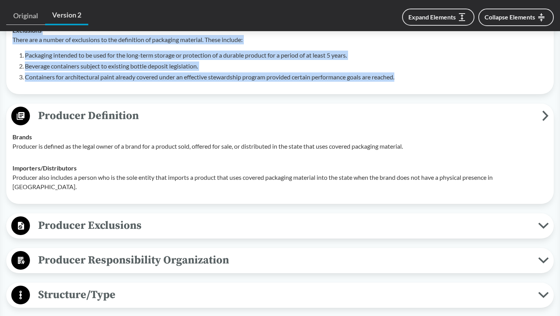
scroll to position [436, 0]
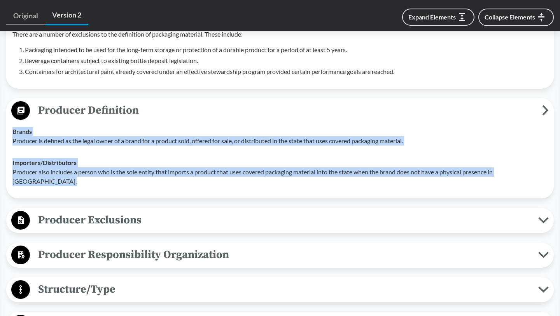
drag, startPoint x: 10, startPoint y: 122, endPoint x: 52, endPoint y: 166, distance: 60.7
click at [52, 166] on tbody "Brands Producer is defined as the legal owner of a brand for a product sold, of…" at bounding box center [280, 156] width 542 height 72
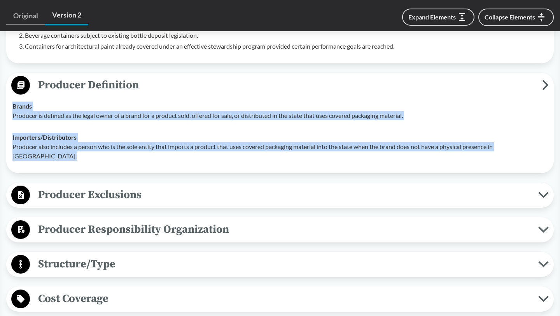
scroll to position [489, 0]
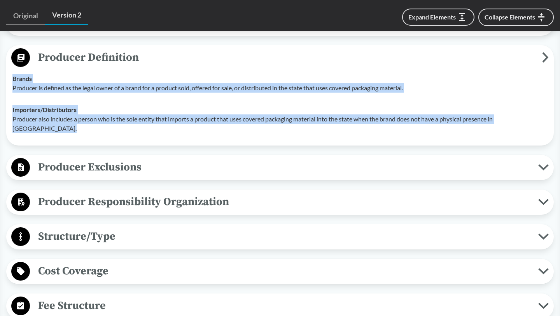
click at [123, 227] on span "Structure/Type" at bounding box center [284, 235] width 508 height 17
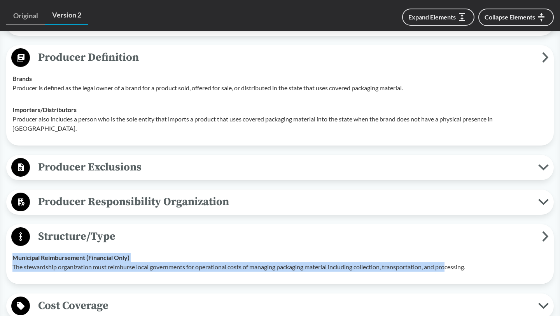
drag, startPoint x: 10, startPoint y: 246, endPoint x: 449, endPoint y: 251, distance: 439.6
click at [449, 253] on td "Municipal Reimbursement (Financial Only) The stewardship organization must reim…" at bounding box center [280, 261] width 542 height 31
drag, startPoint x: 477, startPoint y: 259, endPoint x: 22, endPoint y: 239, distance: 455.6
click at [22, 246] on td "Municipal Reimbursement (Financial Only) The stewardship organization must reim…" at bounding box center [280, 261] width 542 height 31
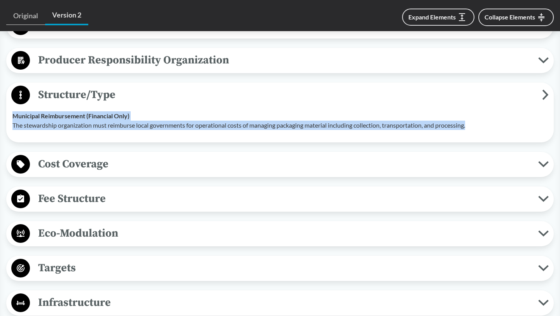
scroll to position [659, 0]
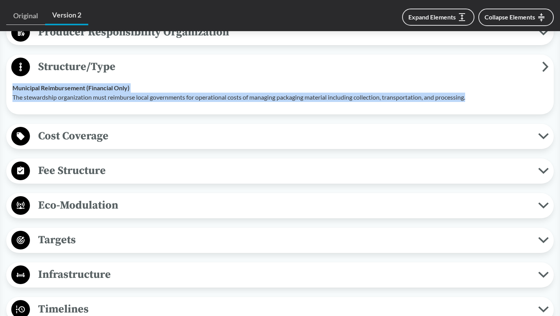
click at [89, 162] on span "Fee Structure" at bounding box center [284, 170] width 508 height 17
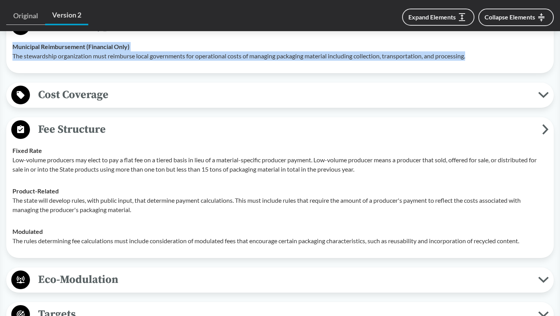
scroll to position [714, 0]
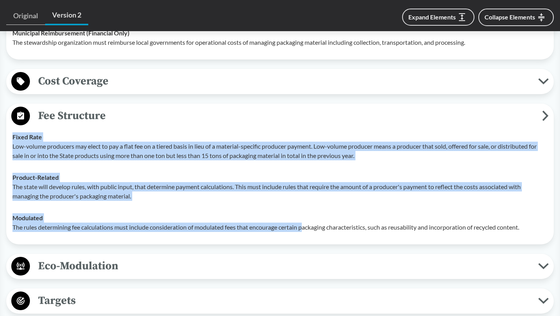
drag, startPoint x: 4, startPoint y: 124, endPoint x: 305, endPoint y: 209, distance: 313.0
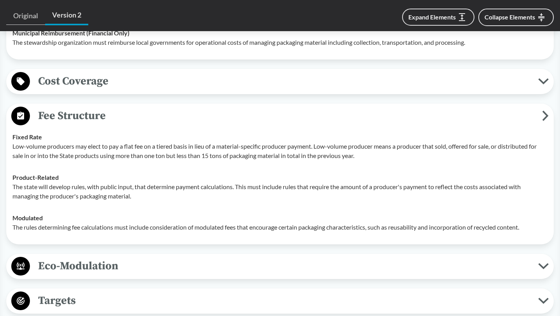
click at [530, 222] on p "The rules determining fee calculations must include consideration of modulated …" at bounding box center [279, 226] width 535 height 9
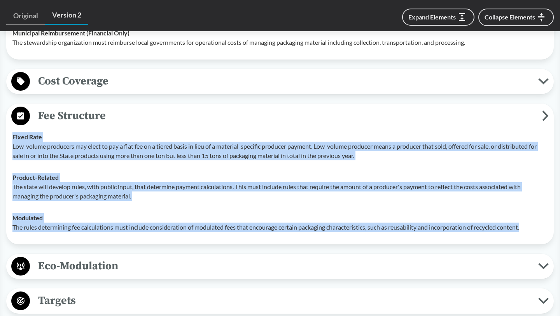
drag, startPoint x: 532, startPoint y: 218, endPoint x: 11, endPoint y: 126, distance: 529.0
click at [11, 126] on tbody "Fixed Rate Low-volume producers may elect to pay a flat fee on a tiered basis i…" at bounding box center [280, 182] width 542 height 112
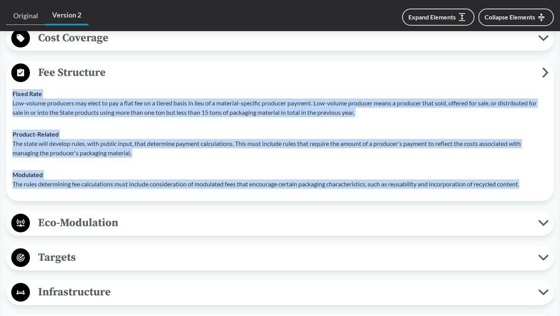
scroll to position [842, 0]
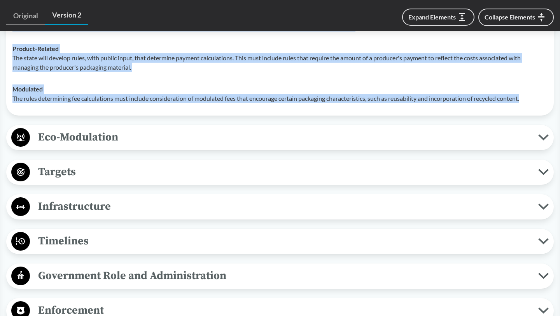
click at [129, 128] on span "Eco-Modulation" at bounding box center [284, 136] width 508 height 17
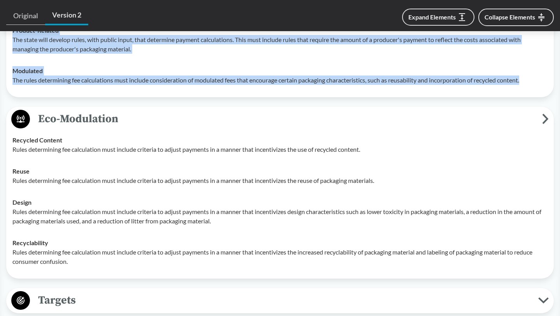
scroll to position [866, 0]
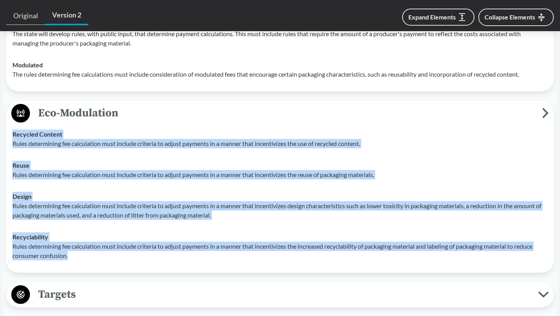
drag, startPoint x: 6, startPoint y: 123, endPoint x: 99, endPoint y: 248, distance: 155.9
click at [99, 248] on div "Eco-Modulation Recycled Content Rules determining fee calculation must include …" at bounding box center [279, 187] width 547 height 172
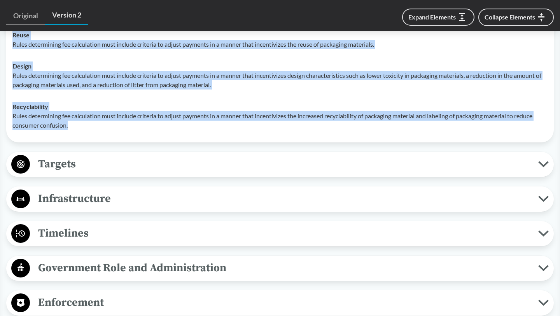
click at [106, 155] on span "Targets" at bounding box center [284, 163] width 508 height 17
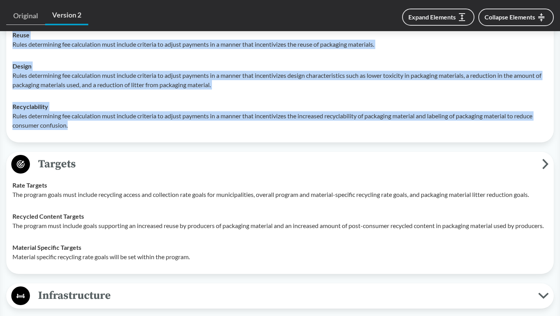
scroll to position [1090, 0]
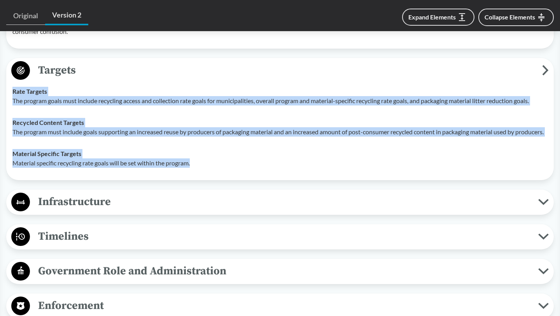
drag, startPoint x: 5, startPoint y: 83, endPoint x: 220, endPoint y: 170, distance: 231.7
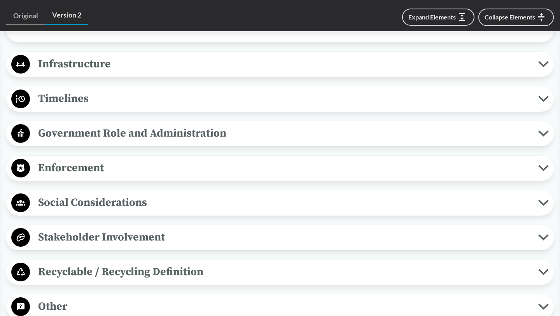
scroll to position [1242, 0]
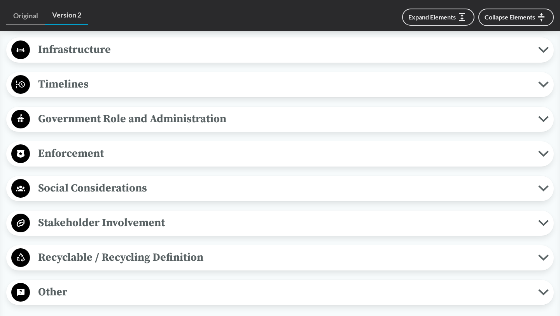
click at [66, 195] on button "Social Considerations" at bounding box center [280, 188] width 542 height 20
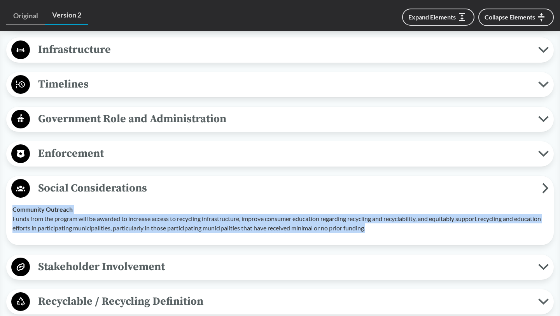
drag, startPoint x: 11, startPoint y: 206, endPoint x: 425, endPoint y: 232, distance: 415.2
click at [425, 232] on td "Community Outreach Funds from the program will be awarded to increase access to…" at bounding box center [280, 218] width 542 height 40
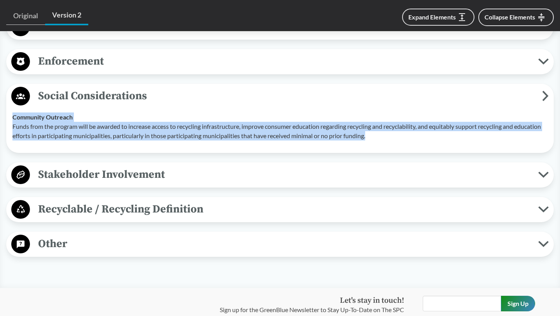
scroll to position [1337, 0]
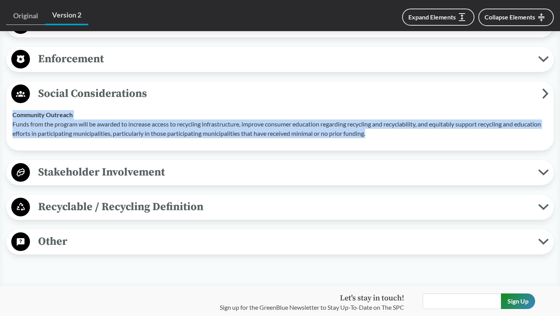
click at [101, 201] on span "Recyclable / Recycling Definition" at bounding box center [284, 206] width 508 height 17
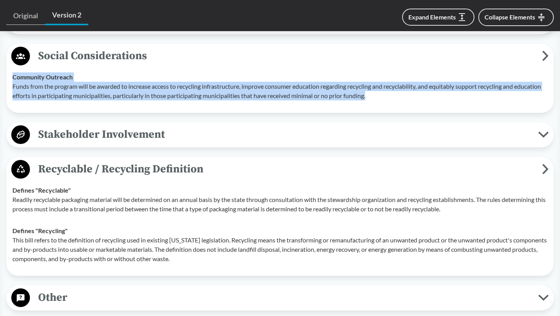
scroll to position [1383, 0]
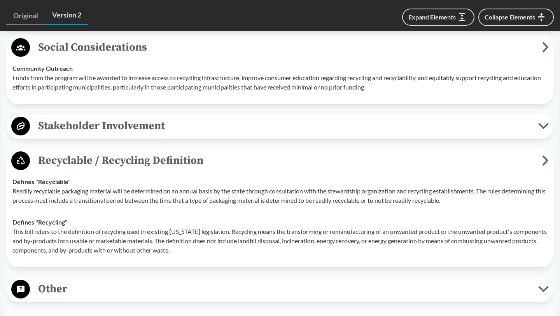
click at [8, 185] on div "Recyclable / Recycling Definition Defines "Recyclable" Readily recyclable packa…" at bounding box center [279, 207] width 547 height 119
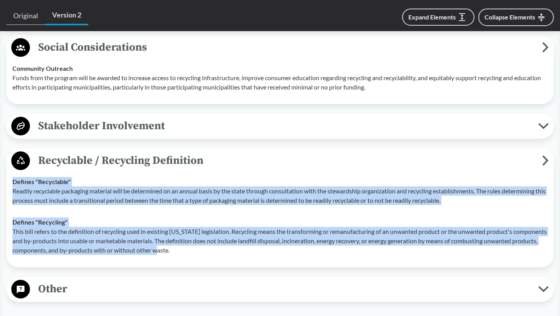
drag, startPoint x: 7, startPoint y: 177, endPoint x: 263, endPoint y: 244, distance: 264.1
click at [263, 247] on div "Recyclable / Recycling Definition Defines "Recyclable" Readily recyclable packa…" at bounding box center [279, 207] width 547 height 119
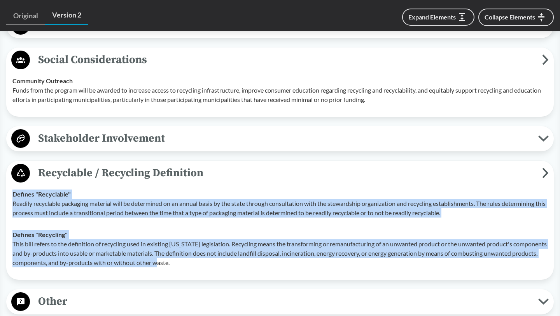
scroll to position [1534, 0]
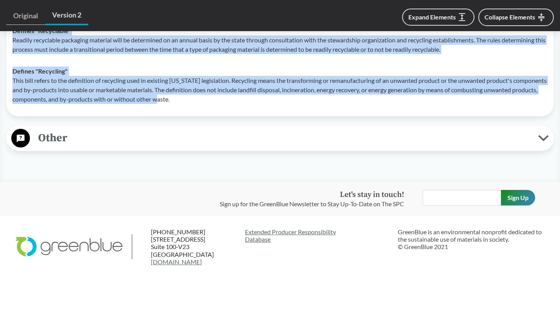
click at [147, 133] on span "Other" at bounding box center [284, 137] width 508 height 17
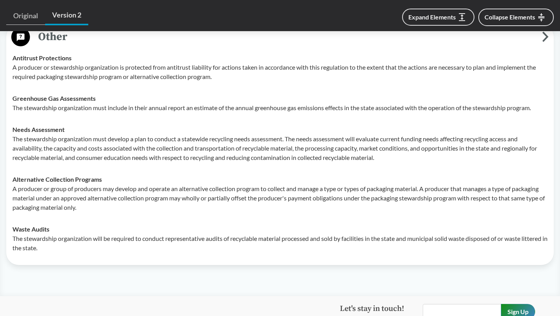
scroll to position [1636, 0]
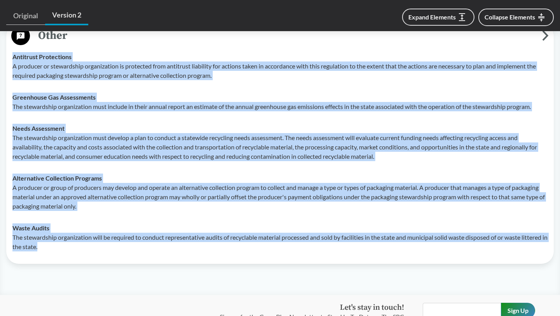
drag, startPoint x: 2, startPoint y: 55, endPoint x: 93, endPoint y: 246, distance: 211.0
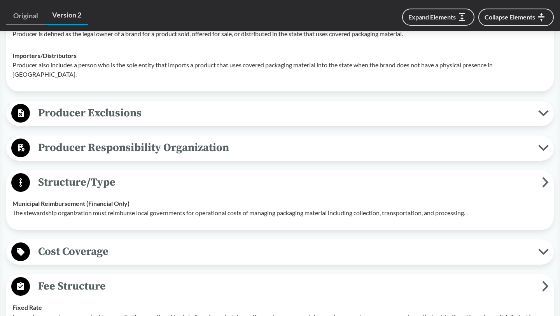
scroll to position [543, 0]
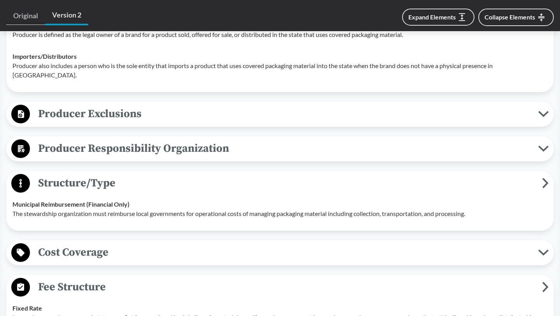
click at [152, 140] on span "Producer Responsibility Organization" at bounding box center [284, 148] width 508 height 17
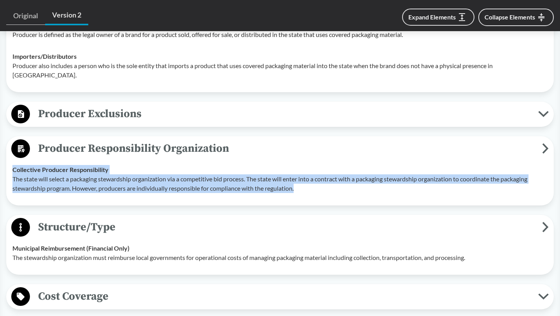
drag, startPoint x: 5, startPoint y: 158, endPoint x: 302, endPoint y: 179, distance: 298.1
click at [110, 105] on span "Producer Exclusions" at bounding box center [284, 113] width 508 height 17
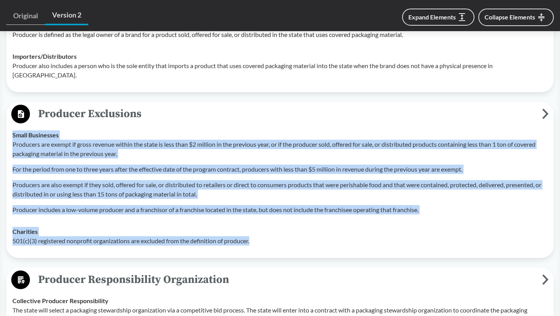
drag, startPoint x: 9, startPoint y: 124, endPoint x: 281, endPoint y: 230, distance: 291.7
click at [281, 230] on tbody "Small Businesses Producers are exempt if gross revenue within the state is less…" at bounding box center [280, 187] width 542 height 127
